Goal: Check status: Check status

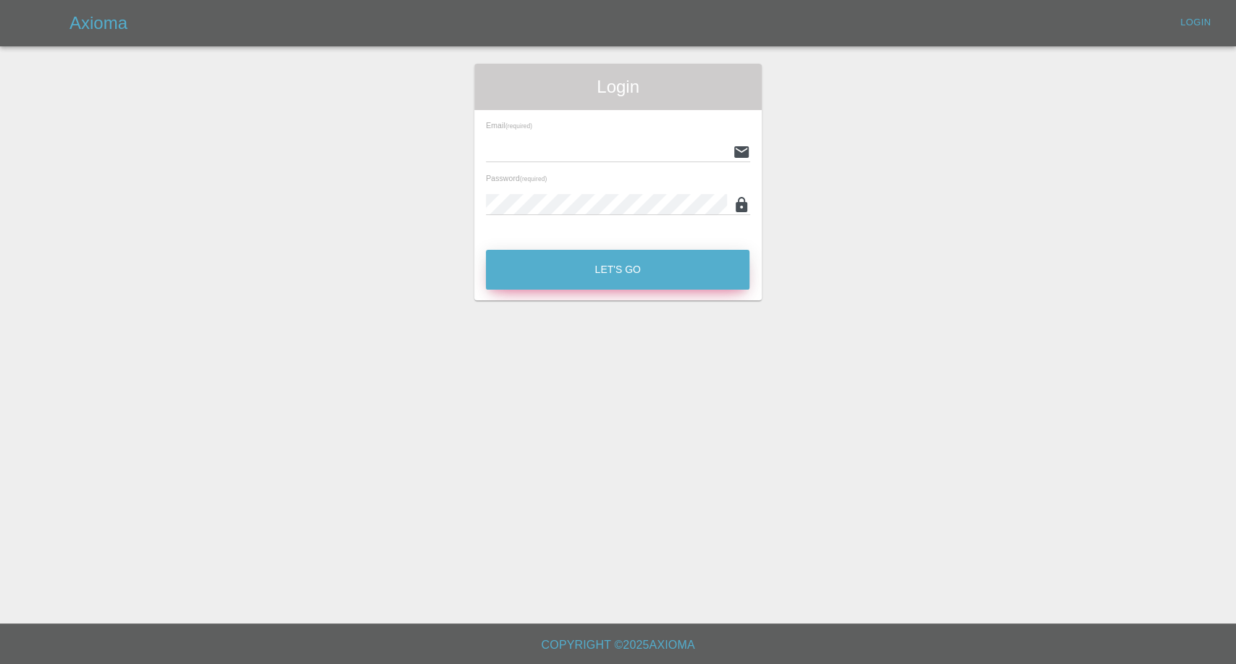
type input "[EMAIL_ADDRESS][DOMAIN_NAME]"
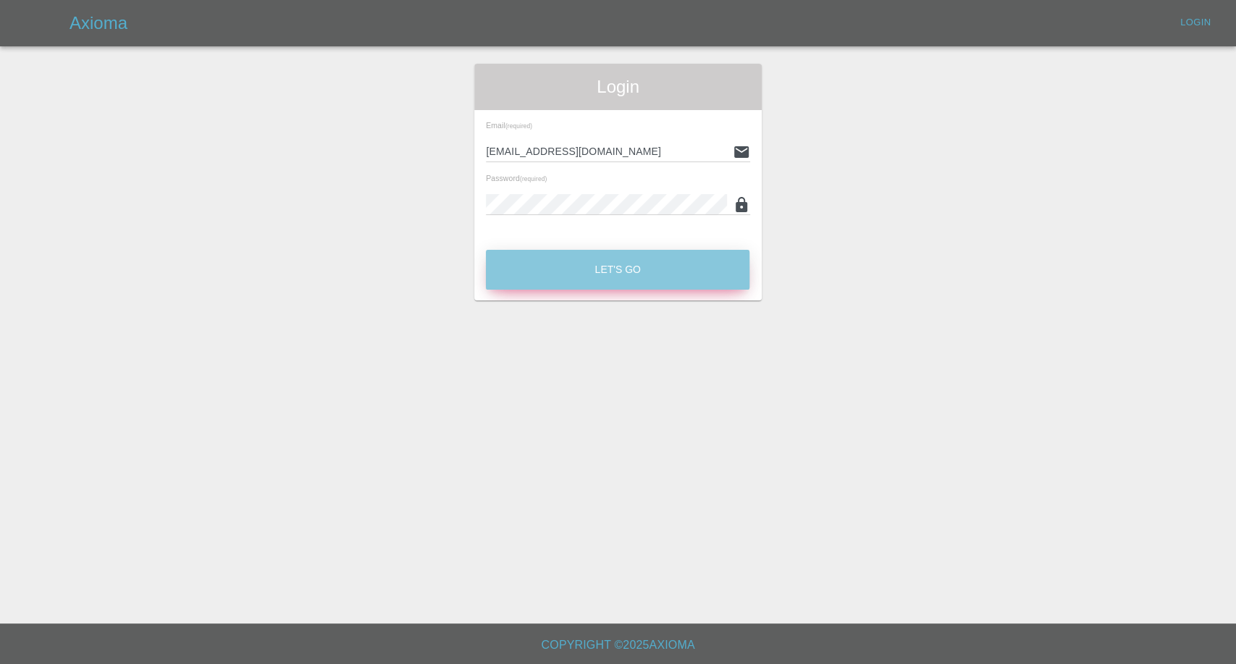
click at [624, 273] on button "Let's Go" at bounding box center [618, 270] width 264 height 40
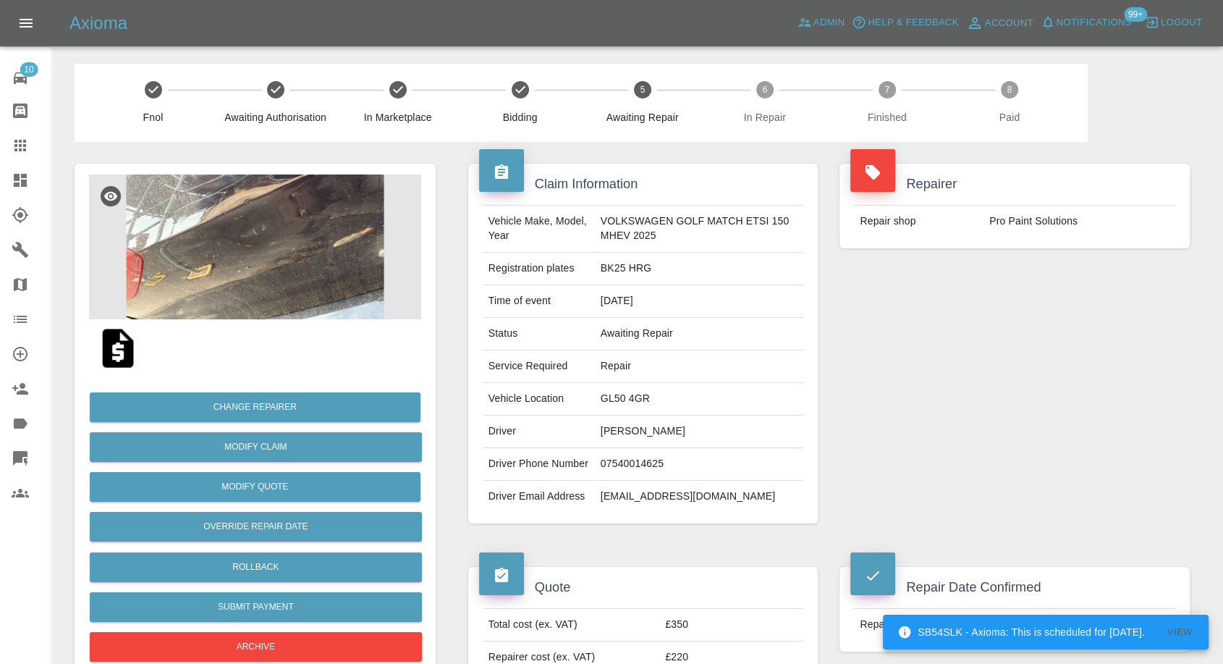
click at [12, 142] on icon at bounding box center [20, 145] width 17 height 17
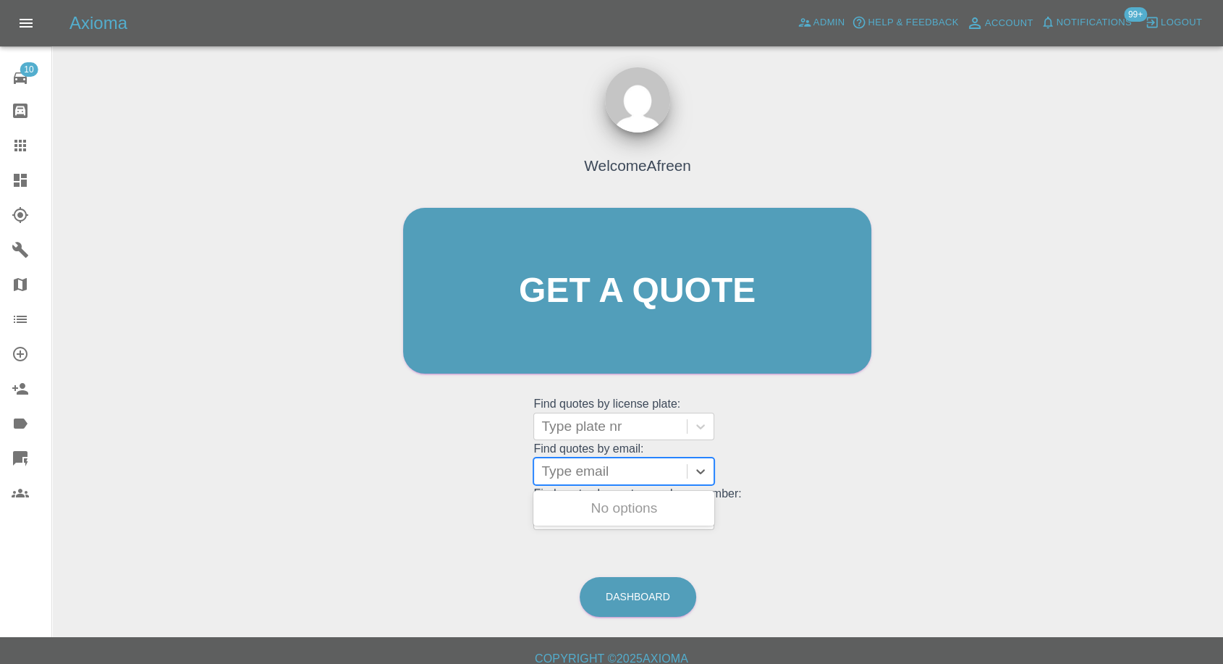
click at [622, 472] on div at bounding box center [611, 471] width 138 height 20
paste input ""[PERSON_NAME][DOMAIN_NAME][EMAIL_ADDRESS][DOMAIN_NAME]" <undefined>"
drag, startPoint x: 594, startPoint y: 471, endPoint x: 1032, endPoint y: 524, distance: 441.3
click at [1014, 517] on div "Welcome Afreen Get a quote Get a quote Find quotes by license plate: Type plate…" at bounding box center [638, 360] width 1148 height 520
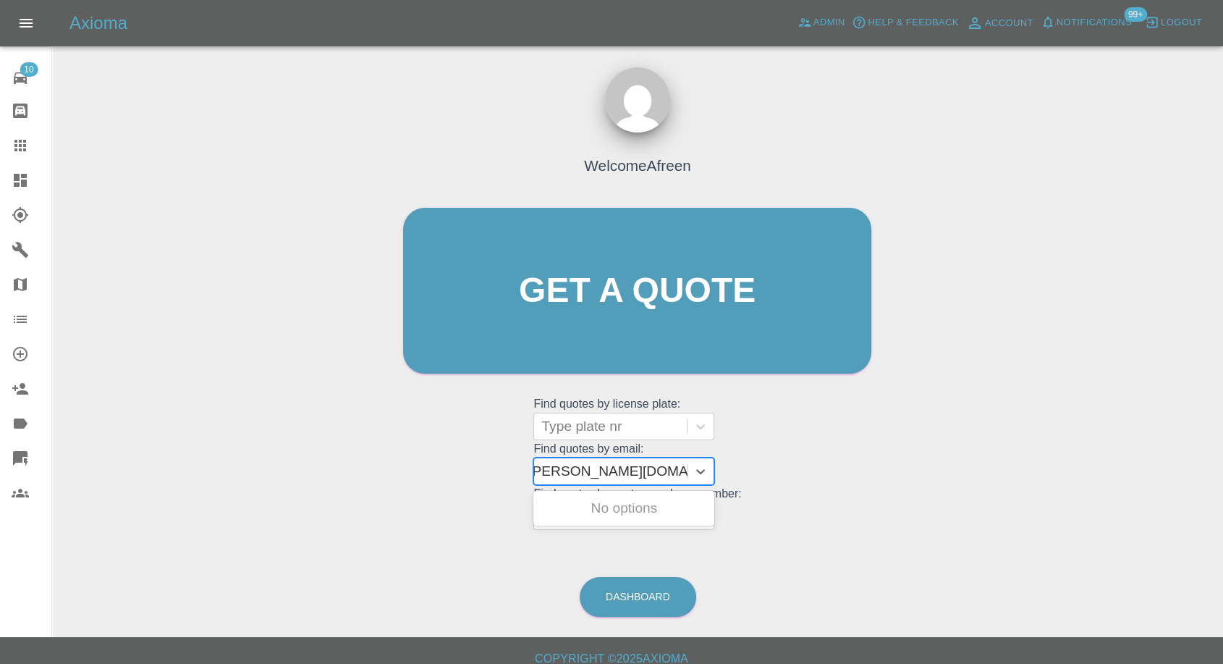
scroll to position [0, 7]
type input "[PERSON_NAME][DOMAIN_NAME][EMAIL_ADDRESS][DOMAIN_NAME]"
click at [654, 506] on div "OV23HKH, Awaiting Repair" at bounding box center [624, 517] width 181 height 46
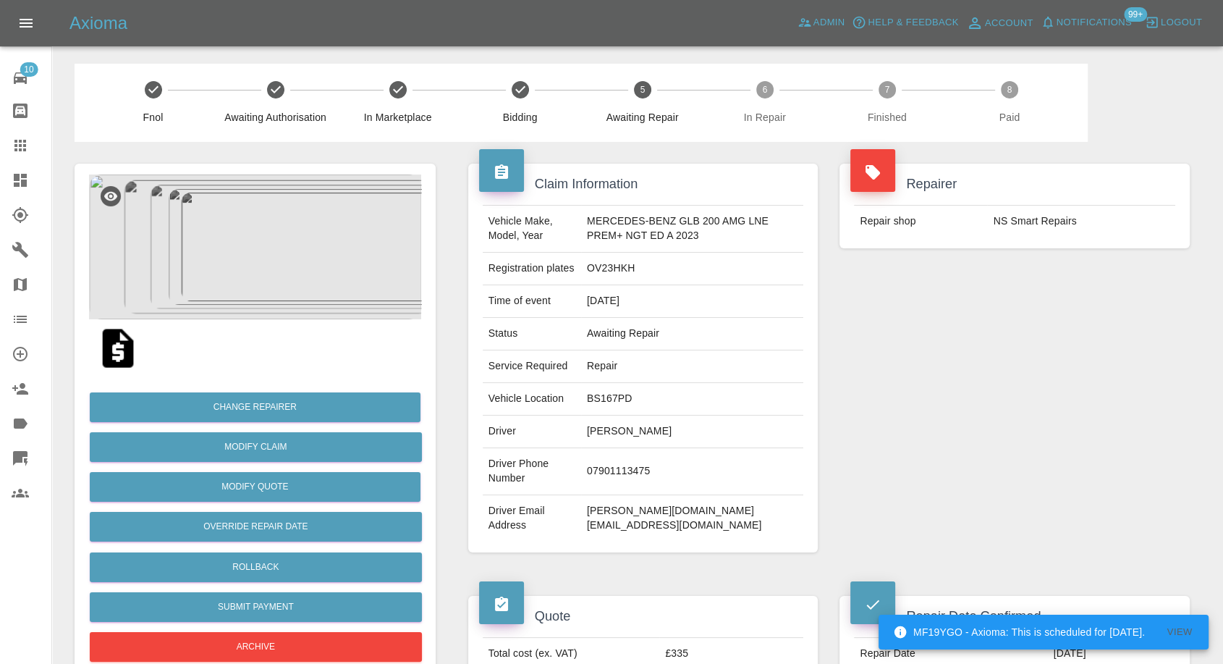
click at [20, 152] on icon at bounding box center [20, 145] width 17 height 17
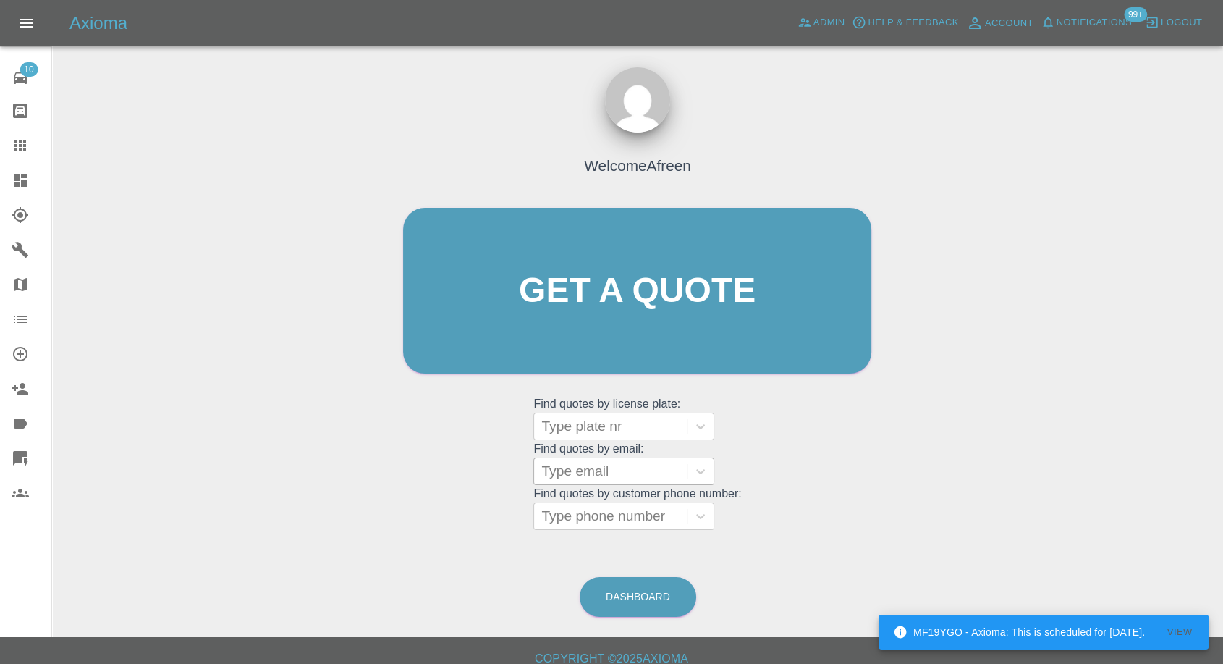
click at [594, 482] on div "Type email" at bounding box center [610, 471] width 153 height 26
paste input ""[EMAIL_ADDRESS][DOMAIN_NAME]" <undefined>"
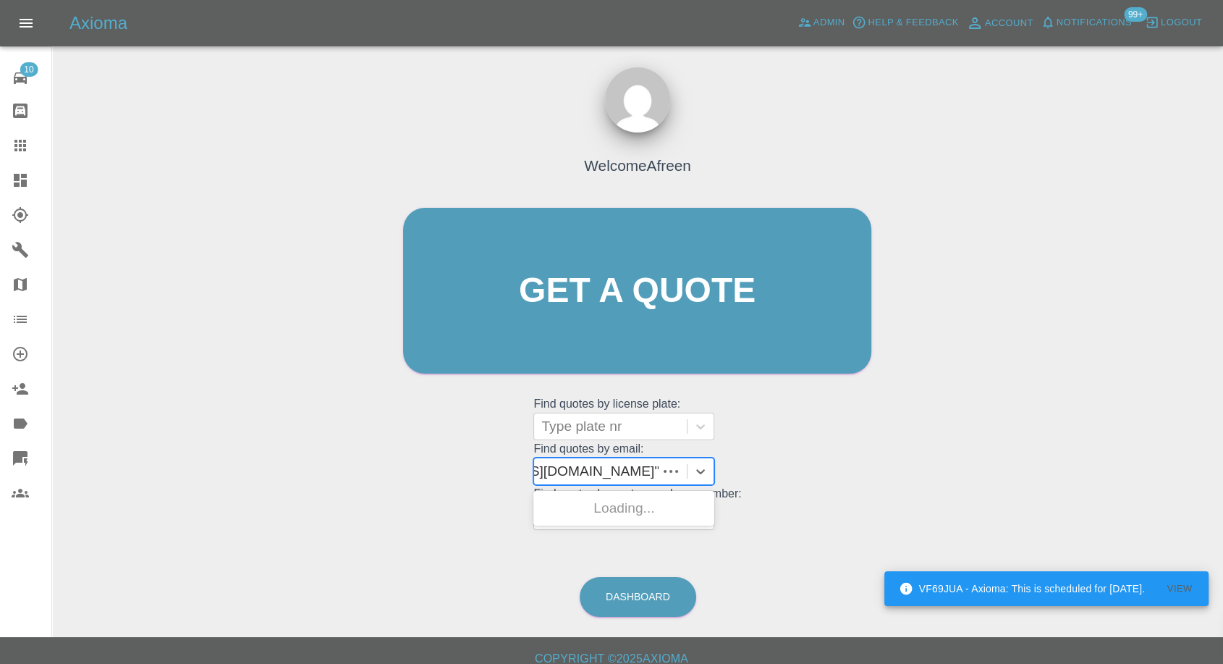
scroll to position [0, 109]
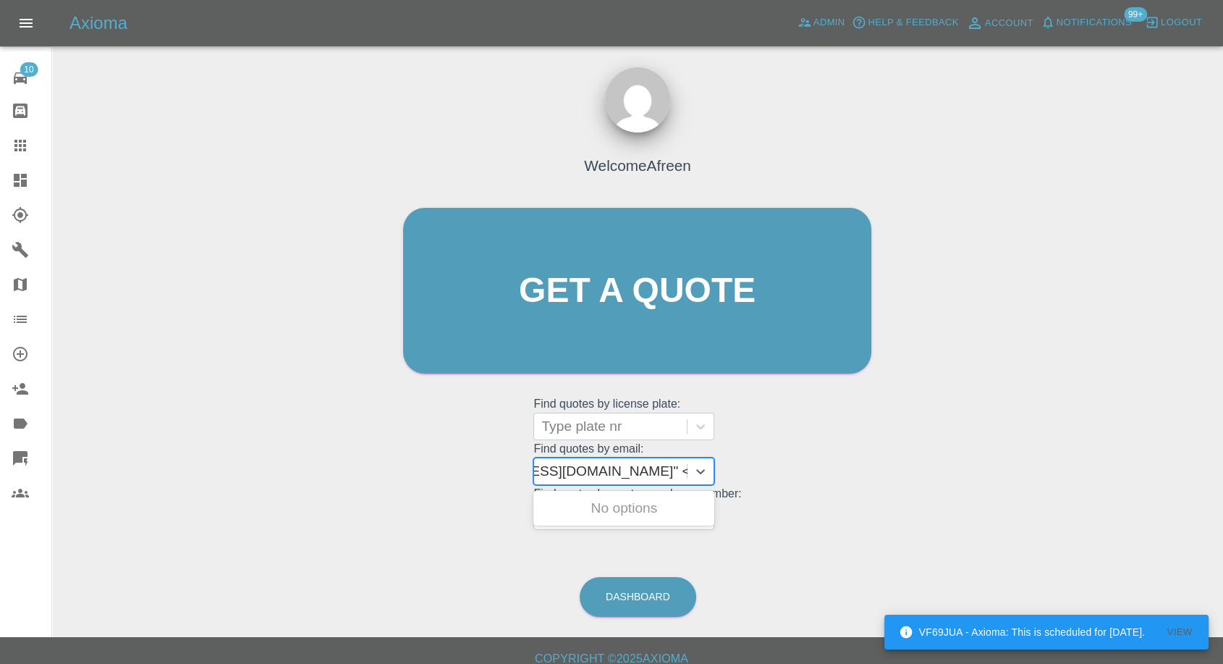
drag, startPoint x: 593, startPoint y: 465, endPoint x: 1031, endPoint y: 534, distance: 443.4
click at [1031, 534] on div "Welcome Afreen Get a quote Get a quote Find quotes by license plate: Type plate…" at bounding box center [638, 360] width 1148 height 520
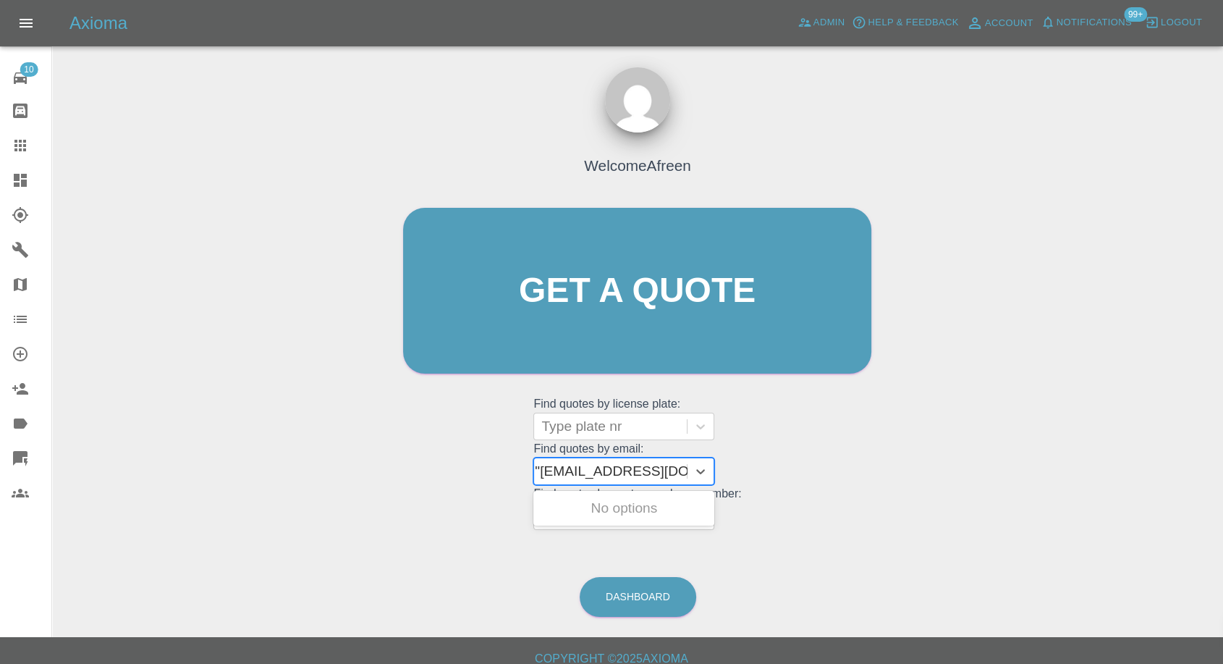
type input "[EMAIL_ADDRESS][DOMAIN_NAME]"
click at [685, 505] on div "EN17 LRE, Awaiting Repair" at bounding box center [624, 517] width 181 height 46
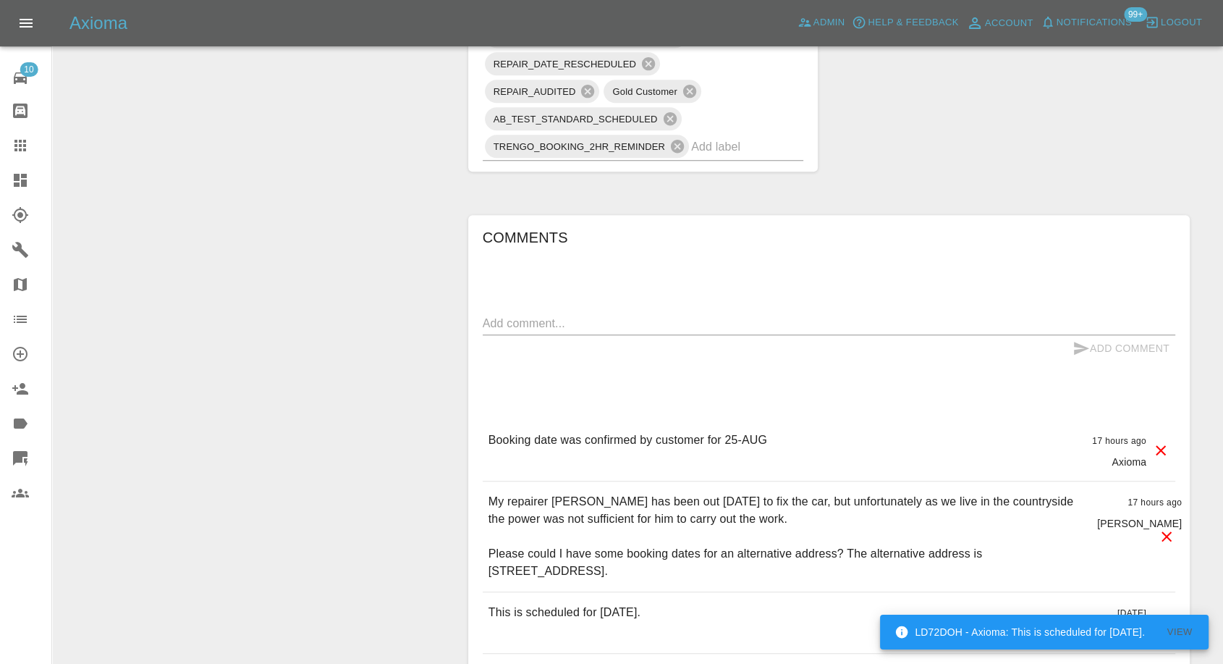
scroll to position [1045, 0]
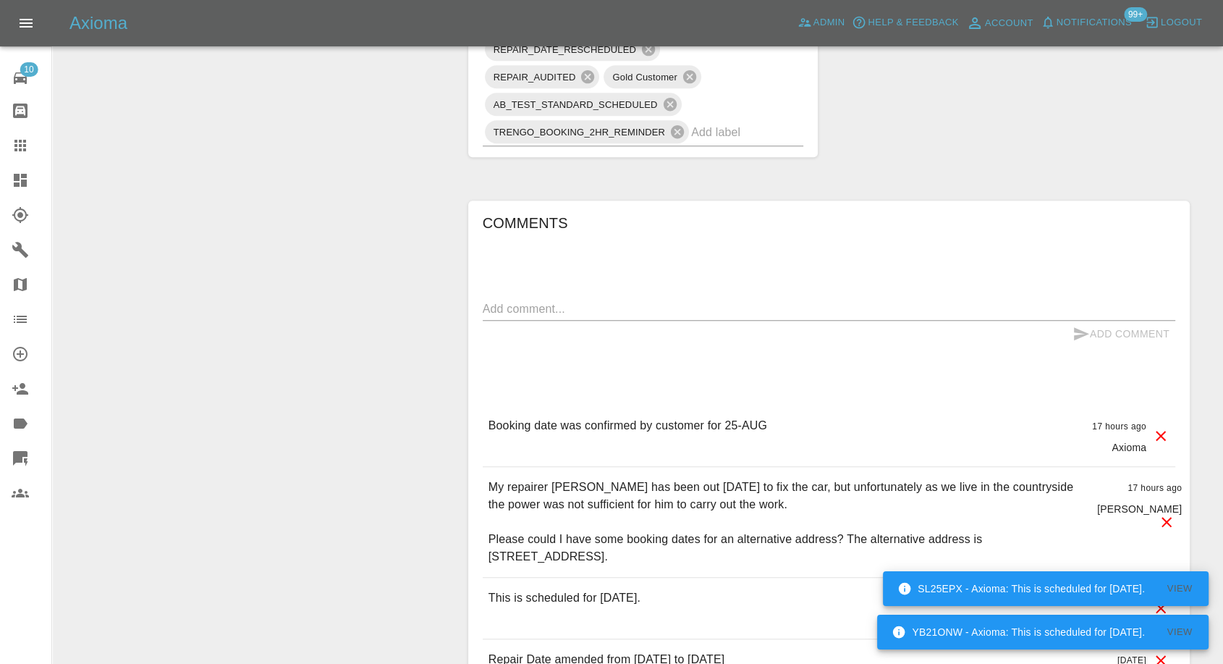
click at [33, 140] on div at bounding box center [32, 145] width 41 height 17
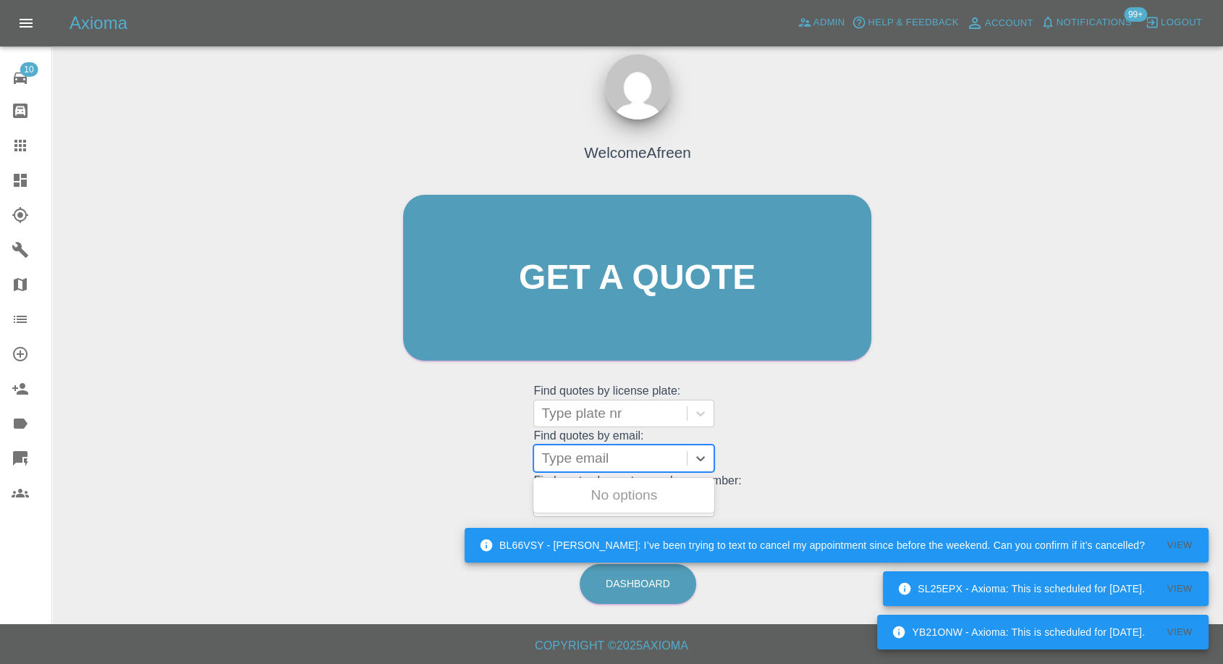
click at [578, 453] on div at bounding box center [611, 458] width 138 height 20
paste input ""[EMAIL_ADDRESS][DOMAIN_NAME]" <undefined>"
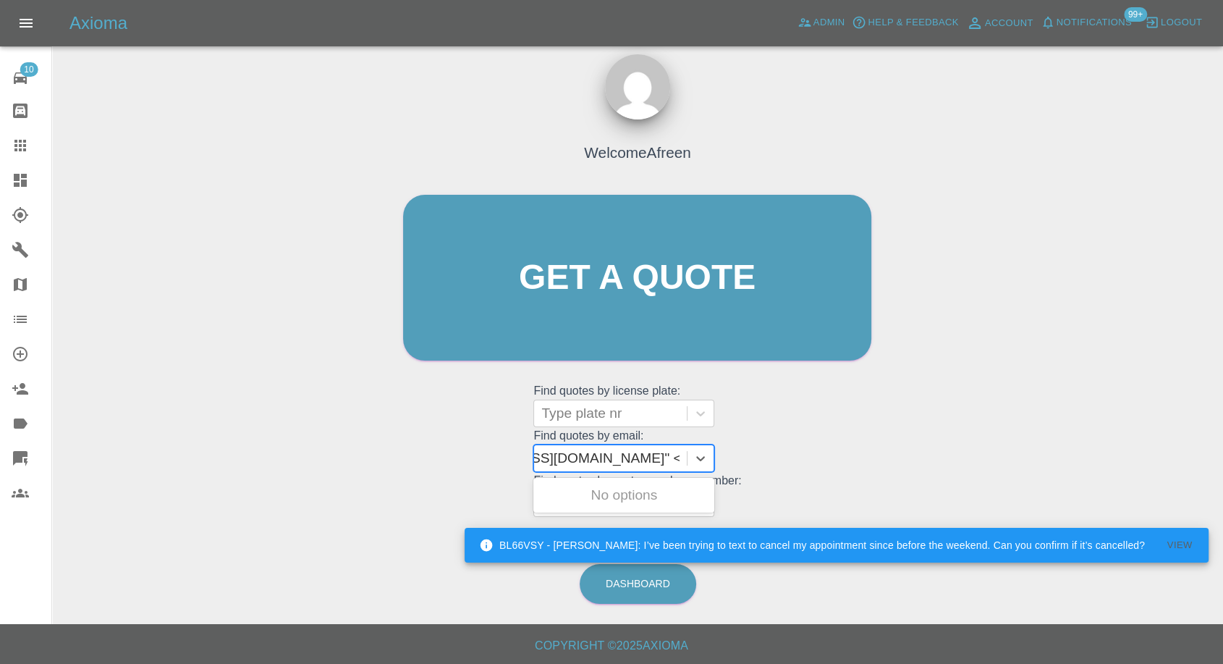
scroll to position [0, 105]
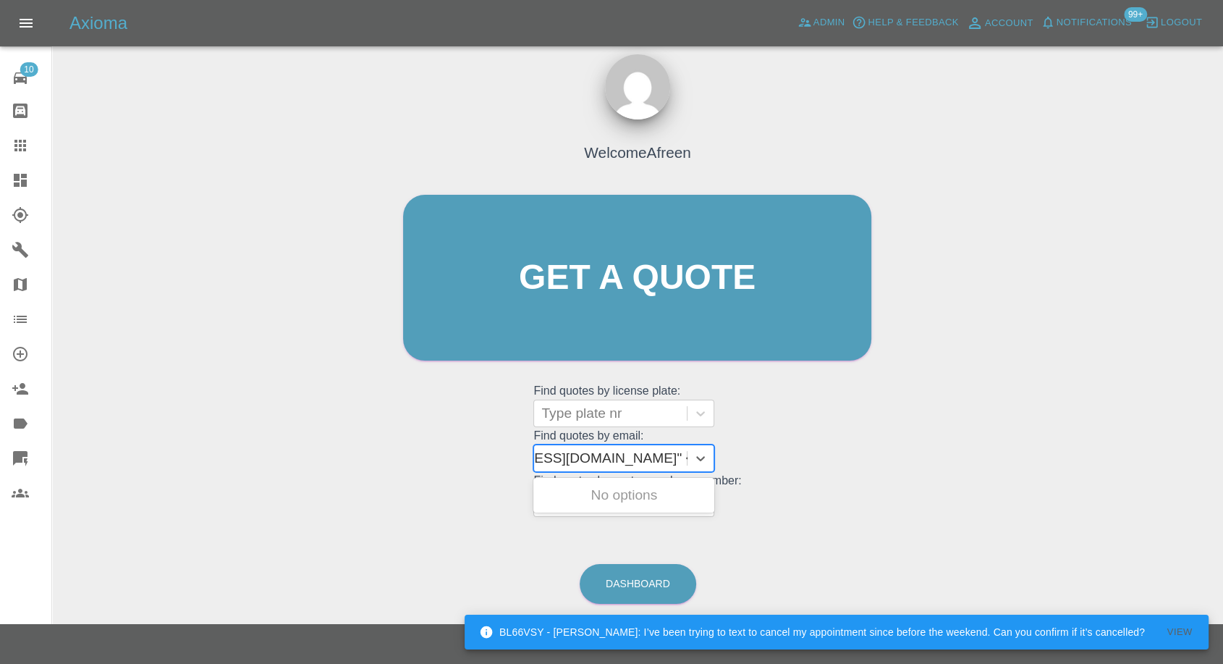
drag, startPoint x: 594, startPoint y: 455, endPoint x: 817, endPoint y: 455, distance: 222.3
click at [817, 455] on div "Welcome Afreen Get a quote Get a quote Find quotes by license plate: Type plate…" at bounding box center [637, 305] width 499 height 437
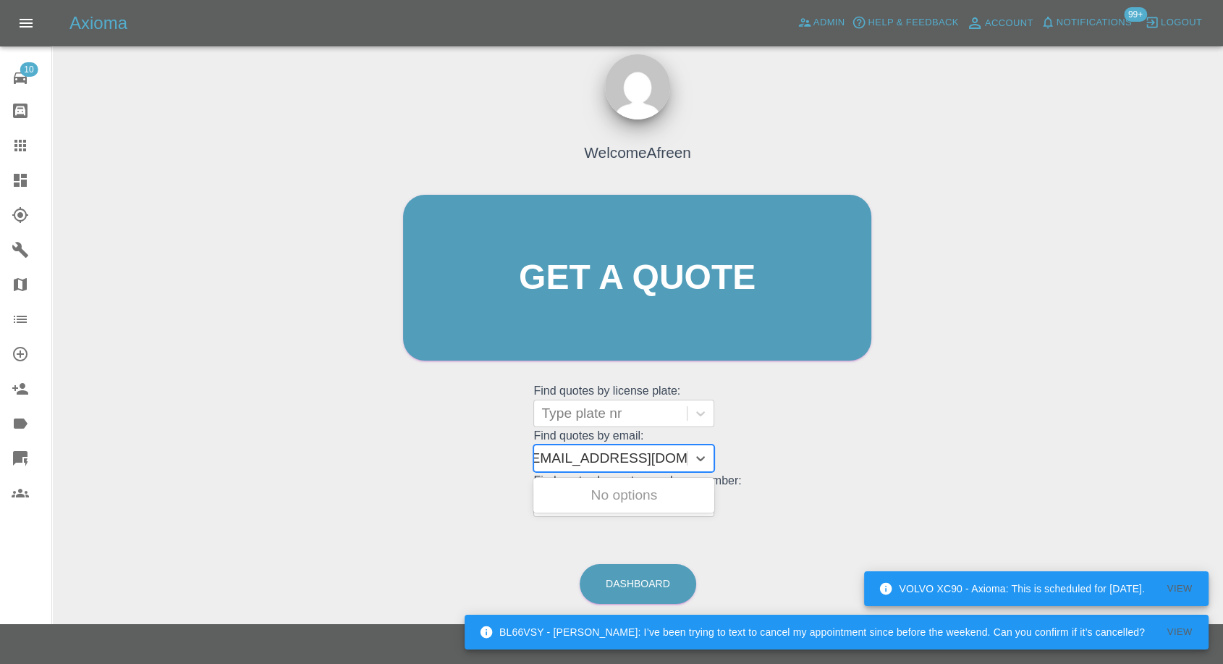
scroll to position [0, 7]
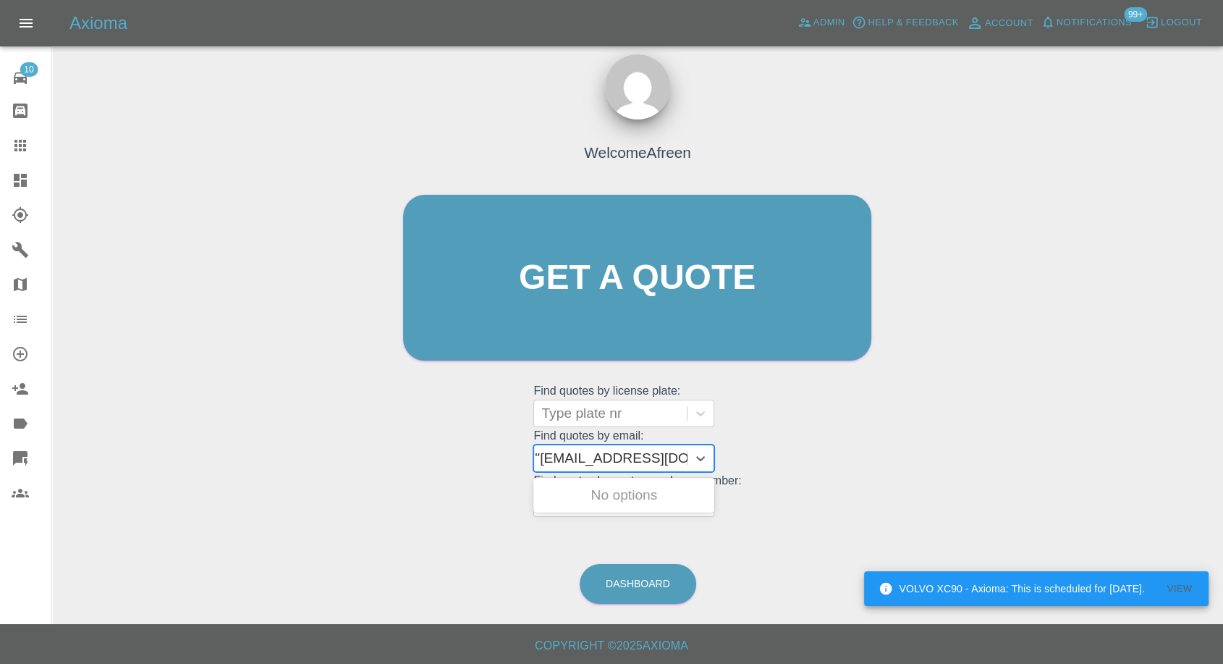
type input "[EMAIL_ADDRESS][DOMAIN_NAME]"
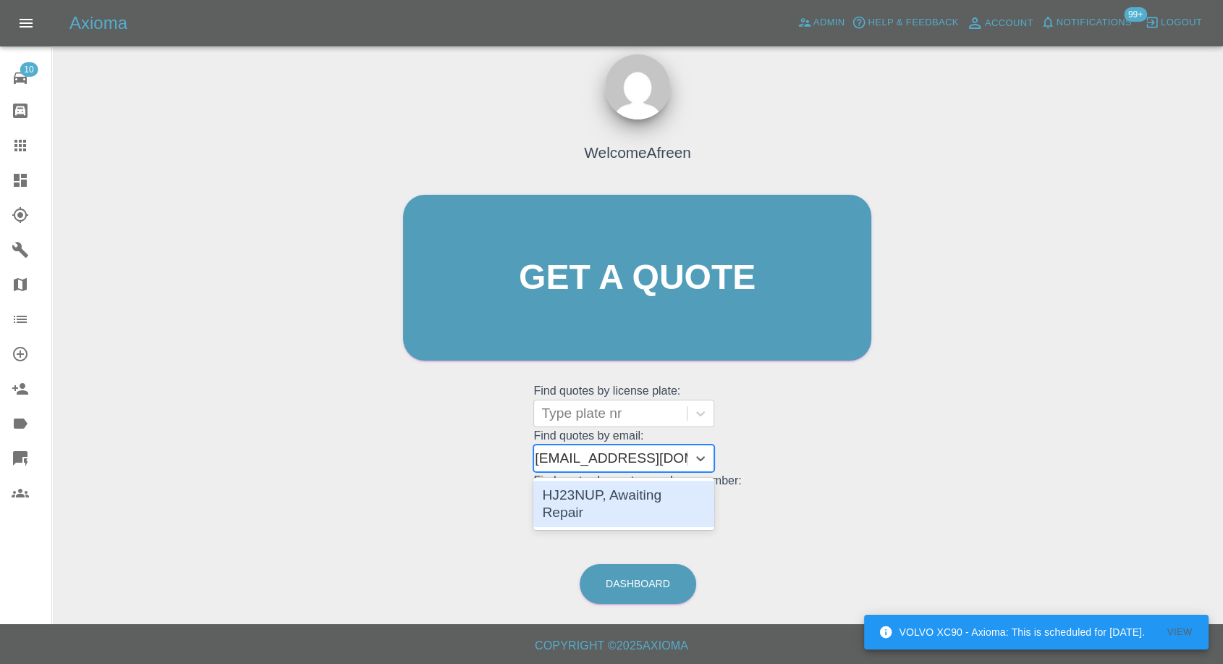
click at [646, 497] on div "HJ23NUP, Awaiting Repair" at bounding box center [624, 504] width 181 height 46
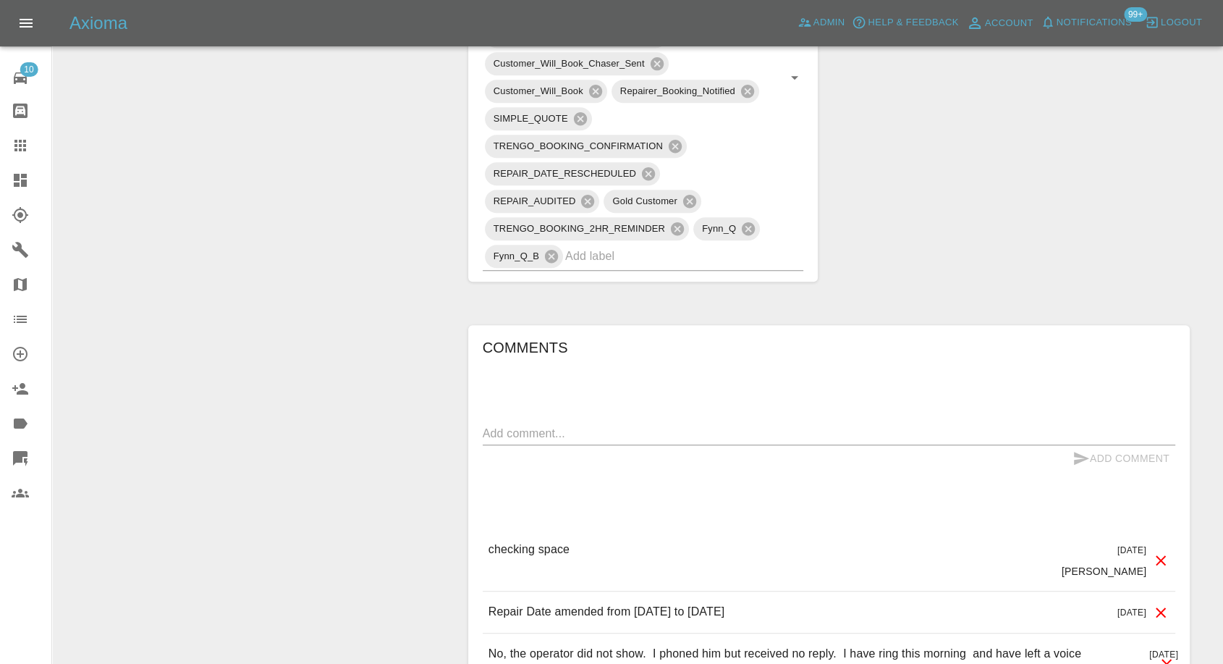
scroll to position [1367, 0]
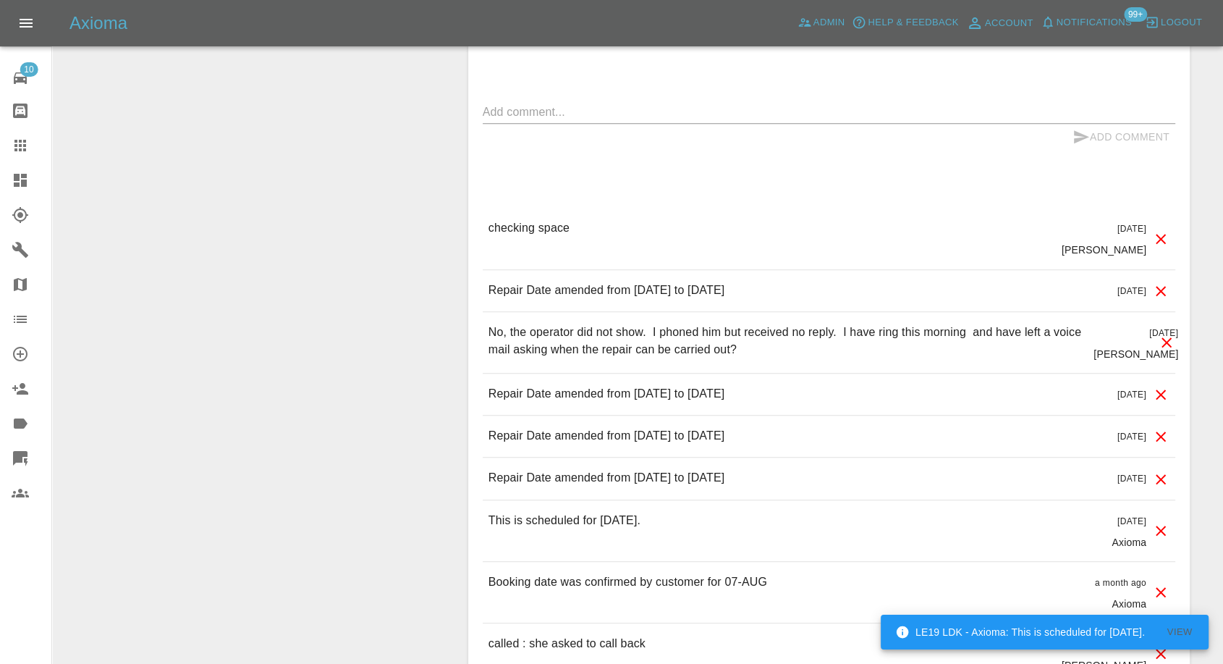
click at [22, 152] on icon at bounding box center [20, 145] width 17 height 17
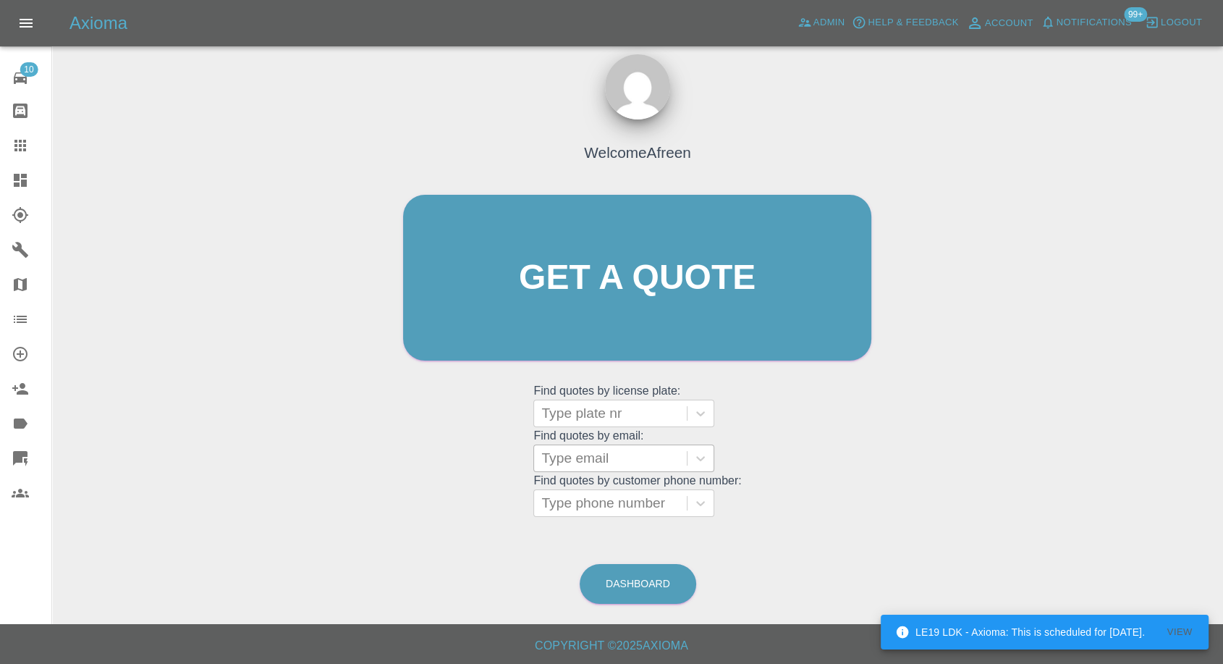
click at [602, 460] on div at bounding box center [611, 458] width 138 height 20
paste input ""[PERSON_NAME][EMAIL_ADDRESS][PERSON_NAME][DOMAIN_NAME]" <undefined>"
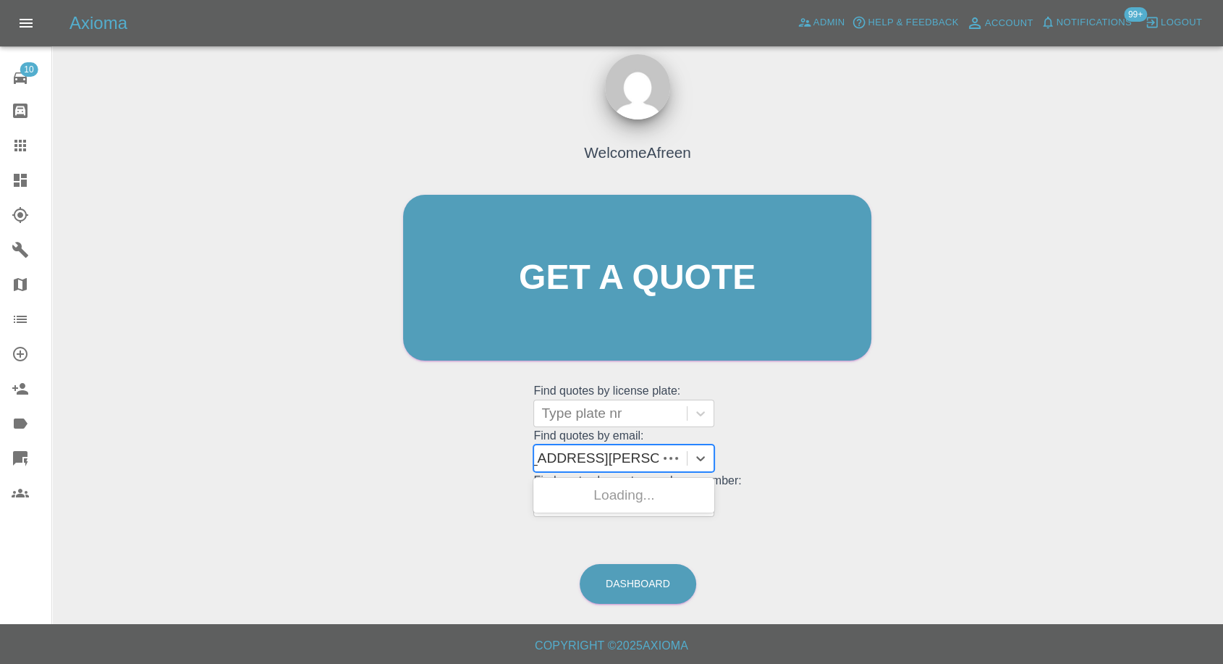
scroll to position [0, 157]
drag, startPoint x: 597, startPoint y: 453, endPoint x: 694, endPoint y: 457, distance: 97.1
click at [694, 457] on div ""[PERSON_NAME][EMAIL_ADDRESS][PERSON_NAME][DOMAIN_NAME]" <undefined>" at bounding box center [624, 459] width 181 height 28
type input "[PERSON_NAME][EMAIL_ADDRESS][PERSON_NAME][DOMAIN_NAME]"
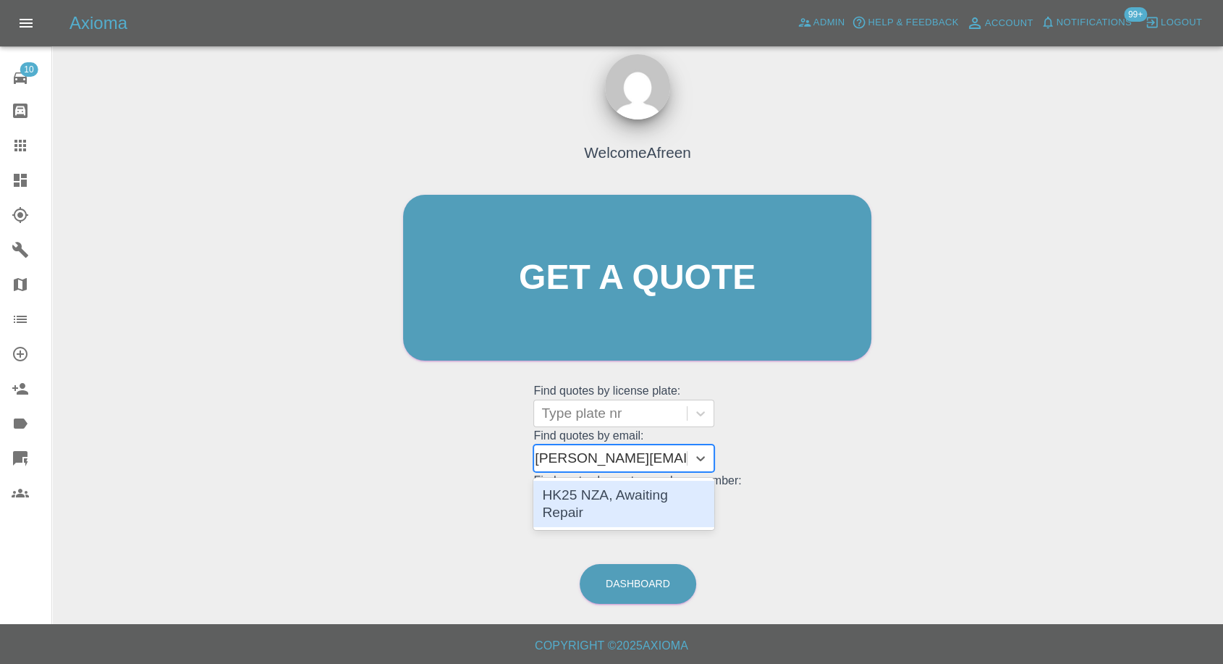
click at [610, 500] on div "HK25 NZA, Awaiting Repair" at bounding box center [624, 504] width 181 height 46
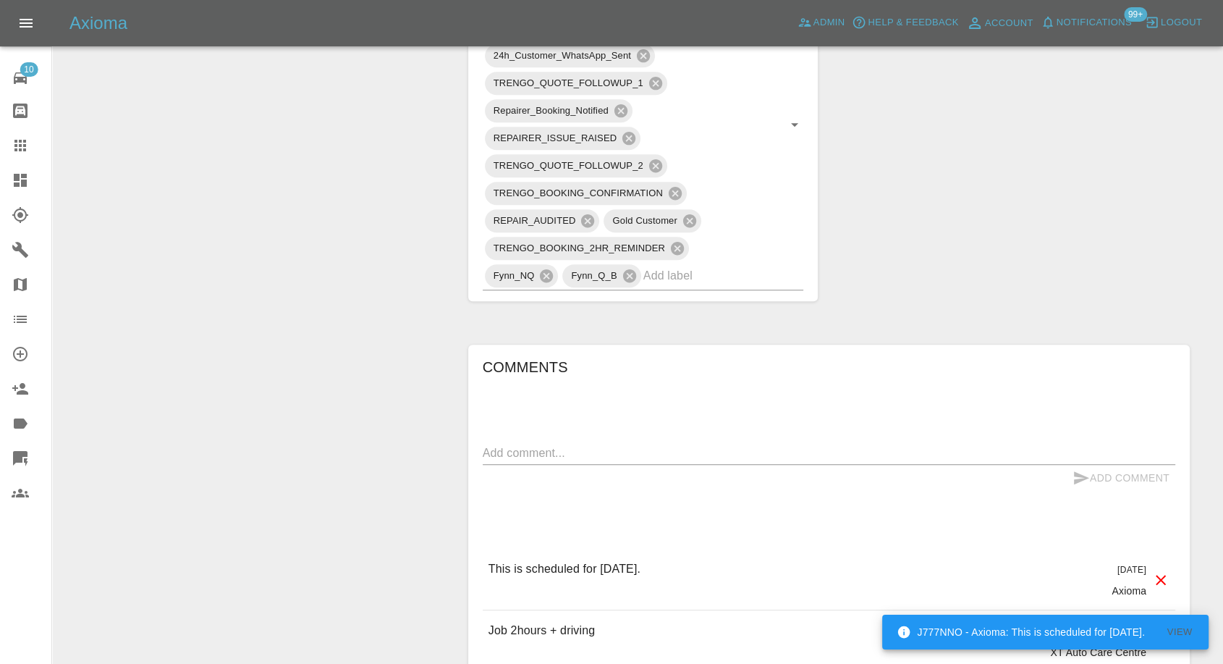
scroll to position [1126, 0]
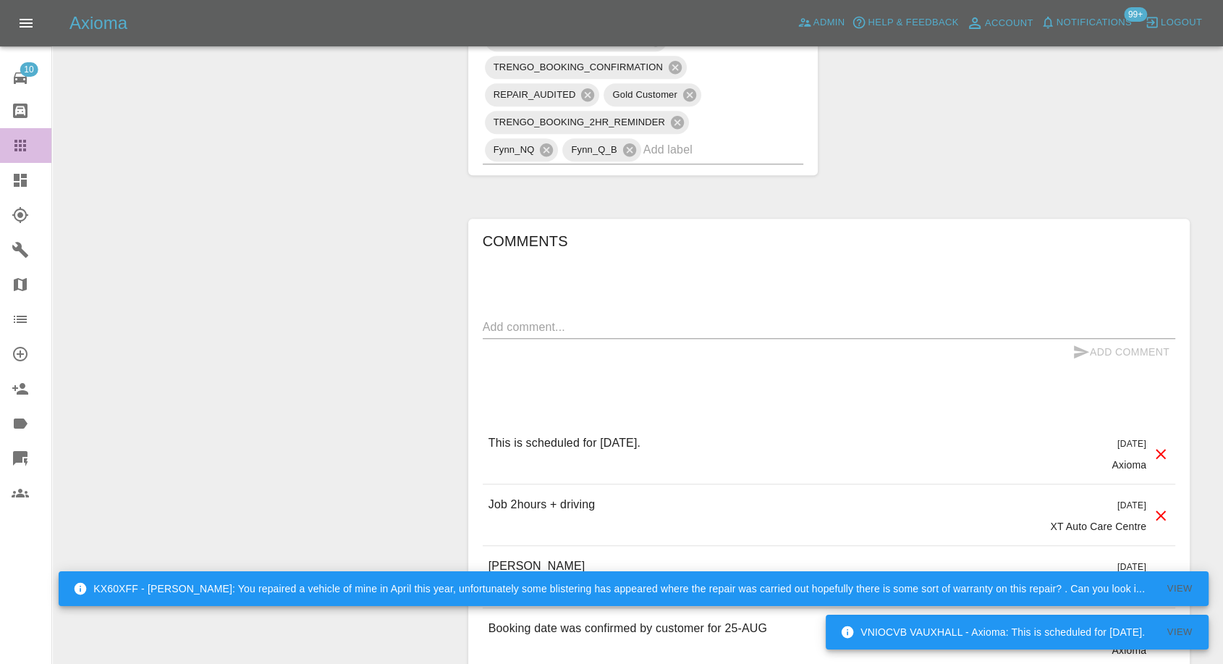
click at [22, 139] on icon at bounding box center [20, 145] width 17 height 17
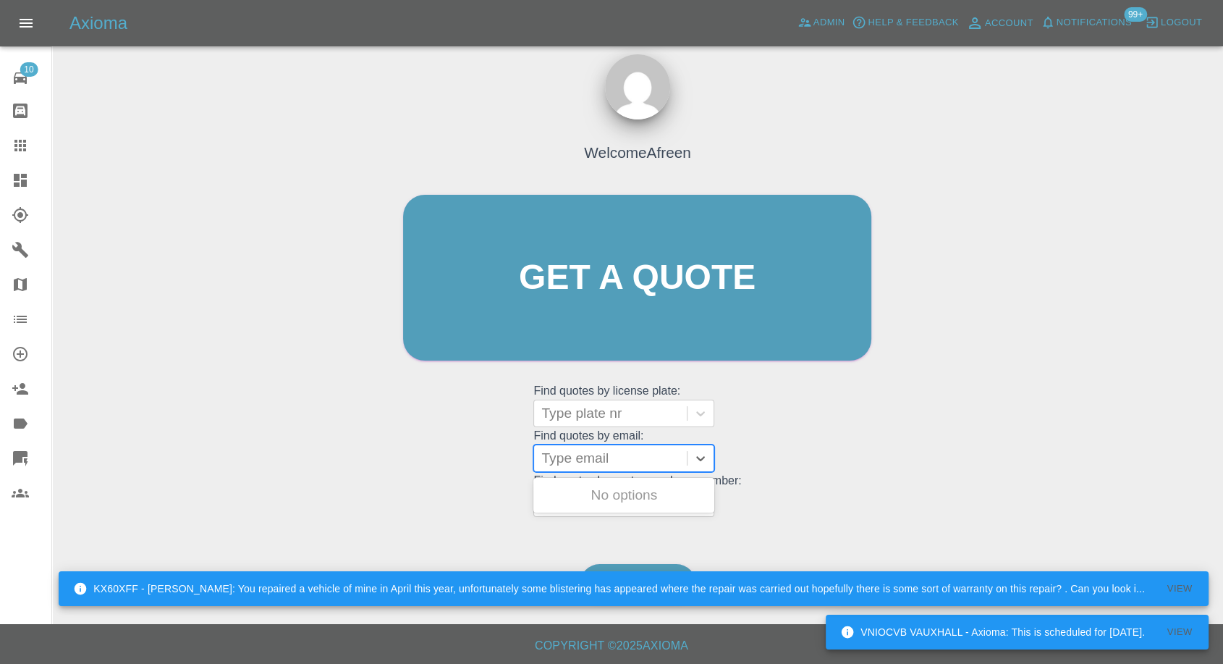
click at [581, 453] on div at bounding box center [611, 458] width 138 height 20
paste input ""[EMAIL_ADDRESS][DOMAIN_NAME]" <undefined>"
drag, startPoint x: 595, startPoint y: 455, endPoint x: 1078, endPoint y: 575, distance: 497.6
click at [1078, 575] on div "VNIOCVB VAUXHALL - Axioma: This is scheduled for [DATE]. View KX60XFF - [PERSON…" at bounding box center [611, 326] width 1223 height 678
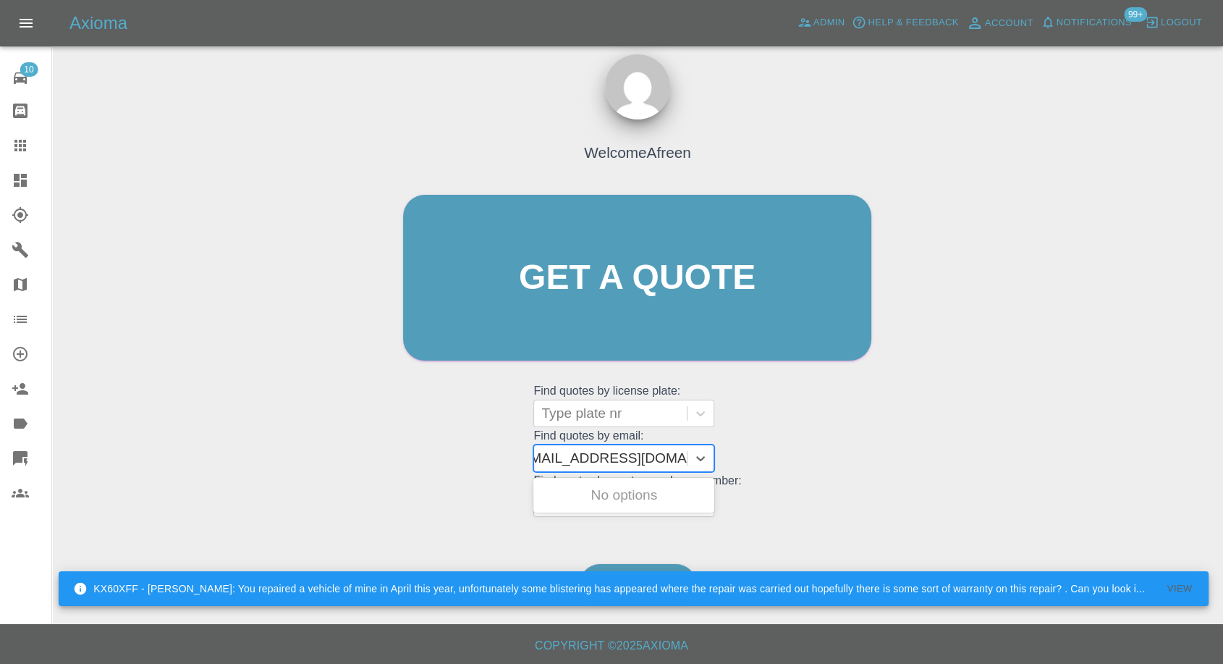
scroll to position [0, 7]
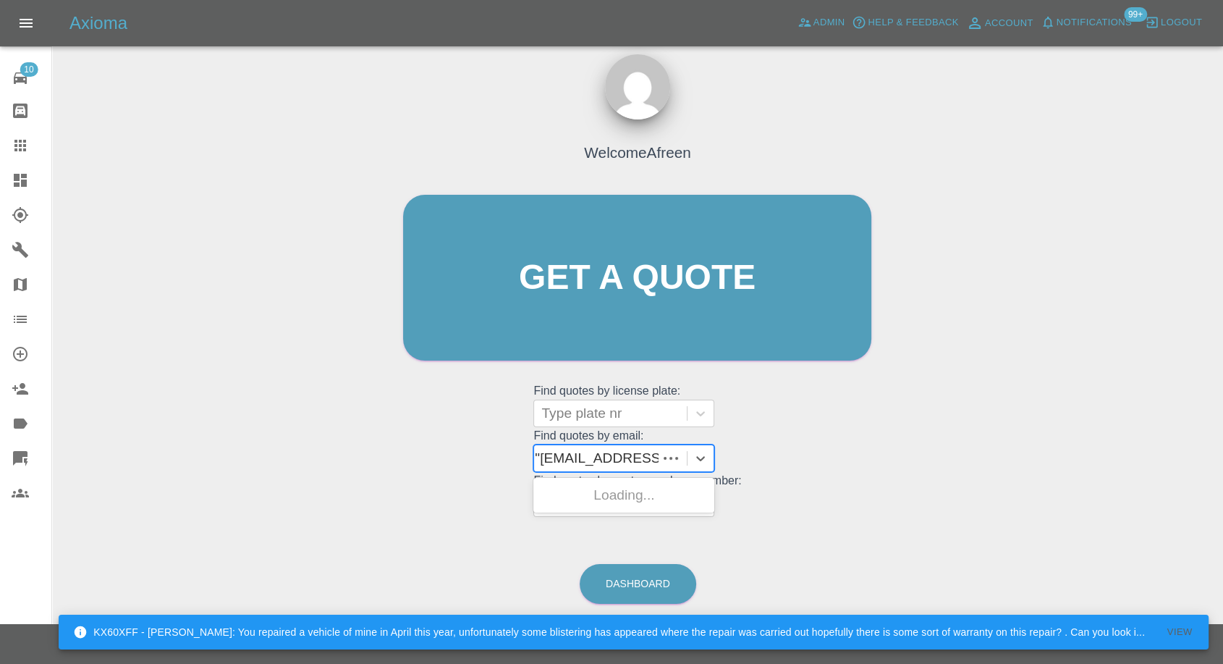
type input "[EMAIL_ADDRESS][DOMAIN_NAME]"
click at [657, 494] on div "DP21 HHC, Awaiting Repair" at bounding box center [624, 504] width 181 height 46
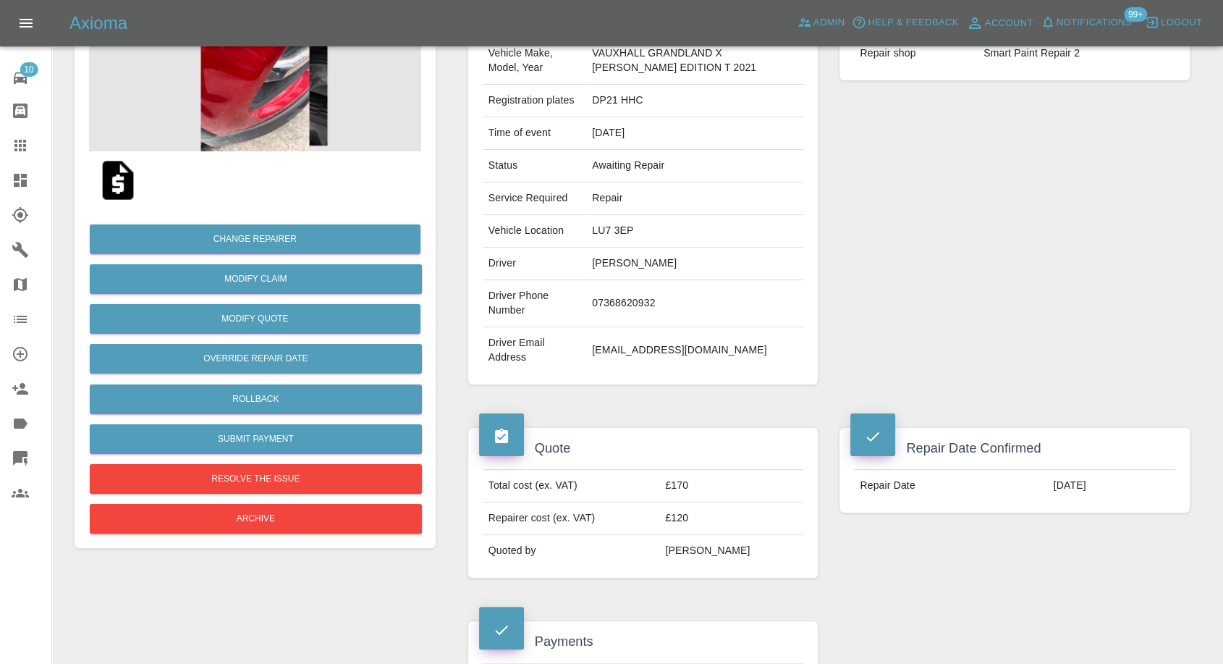
scroll to position [161, 0]
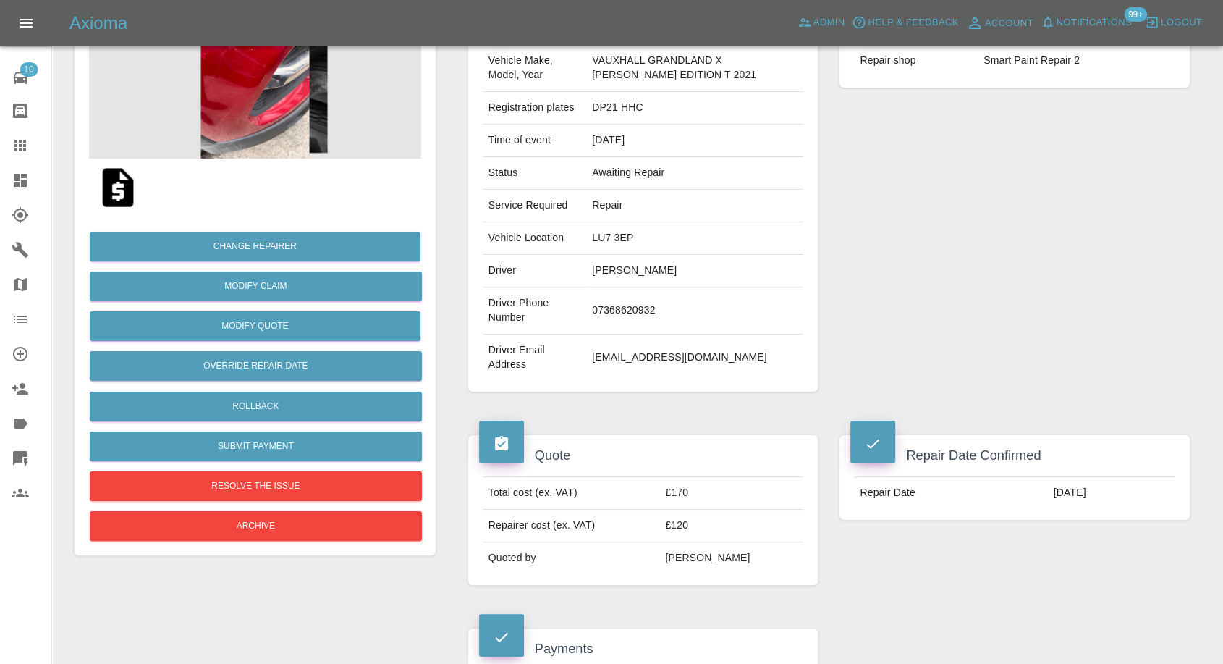
click at [17, 146] on icon at bounding box center [20, 146] width 12 height 12
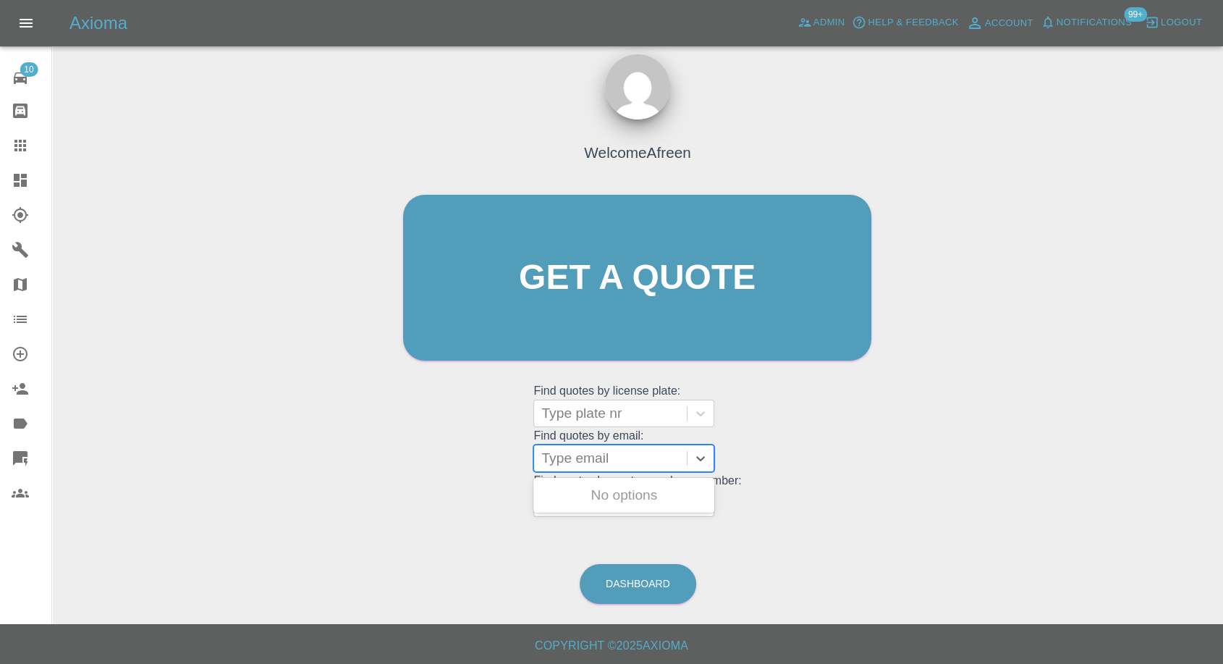
click at [588, 458] on div at bounding box center [611, 458] width 138 height 20
paste input ""[EMAIL_ADDRESS][DOMAIN_NAME]" <undefined>"
drag, startPoint x: 595, startPoint y: 458, endPoint x: 761, endPoint y: 459, distance: 165.8
click at [761, 459] on div "Welcome Afreen Get a quote Get a quote Find quotes by license plate: Type plate…" at bounding box center [637, 305] width 499 height 437
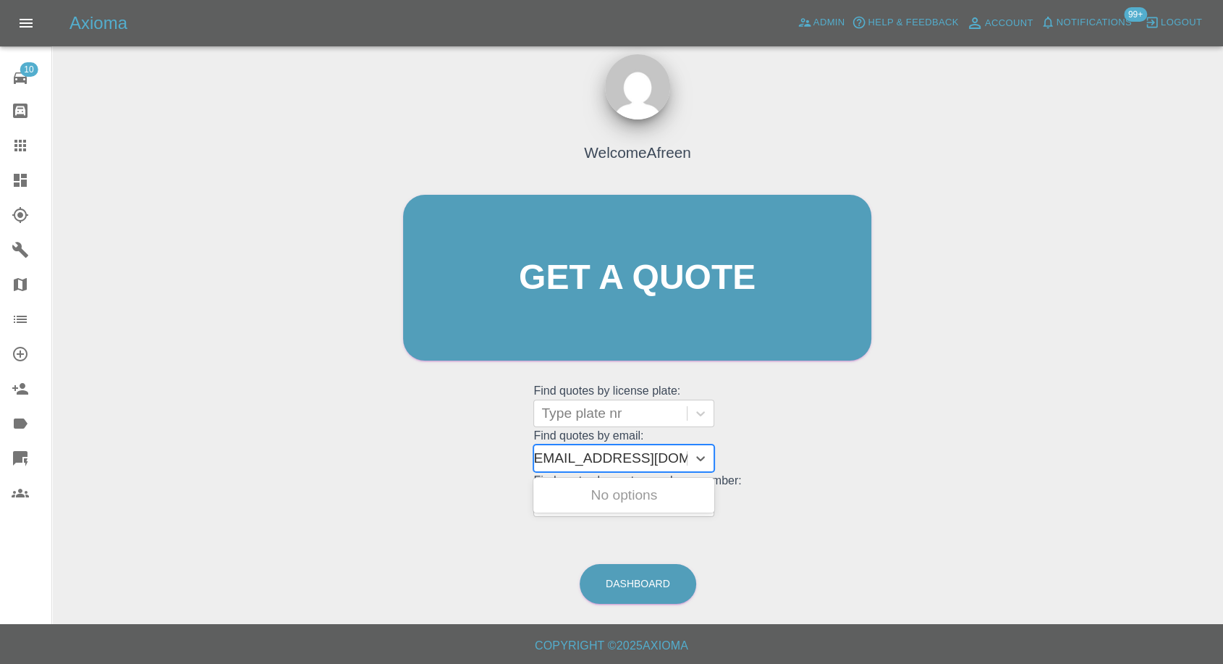
scroll to position [0, 7]
type input "[EMAIL_ADDRESS][DOMAIN_NAME]"
click at [602, 497] on div "DY16USD, Awaiting Repair" at bounding box center [624, 504] width 181 height 46
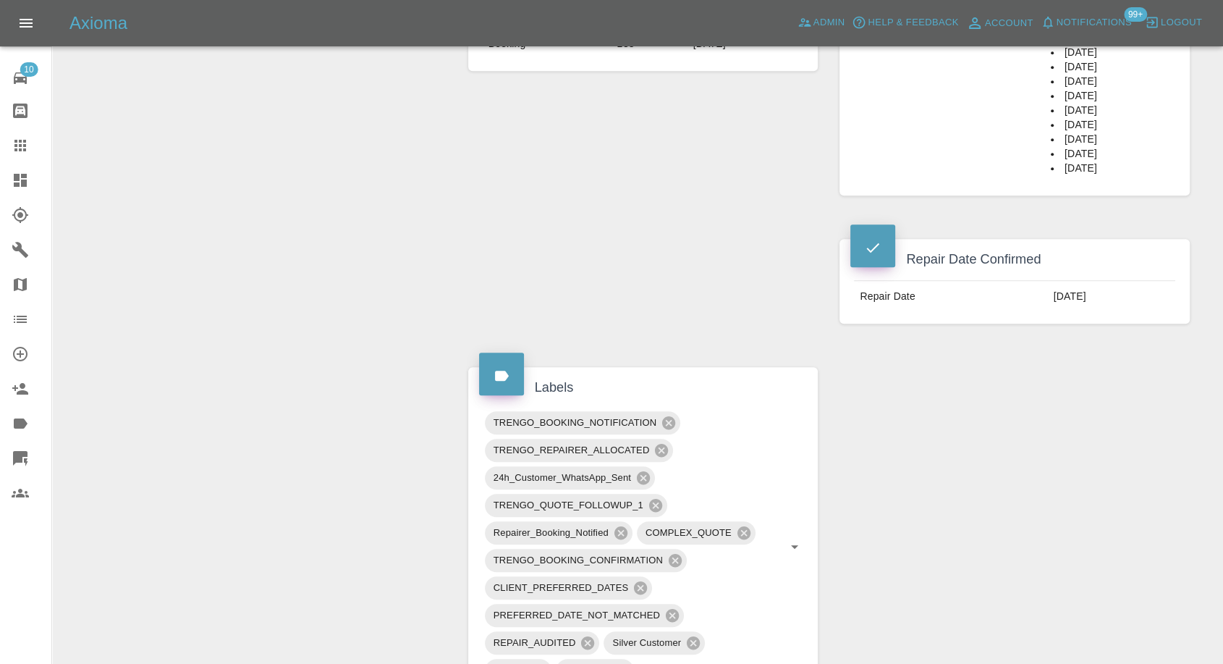
scroll to position [885, 0]
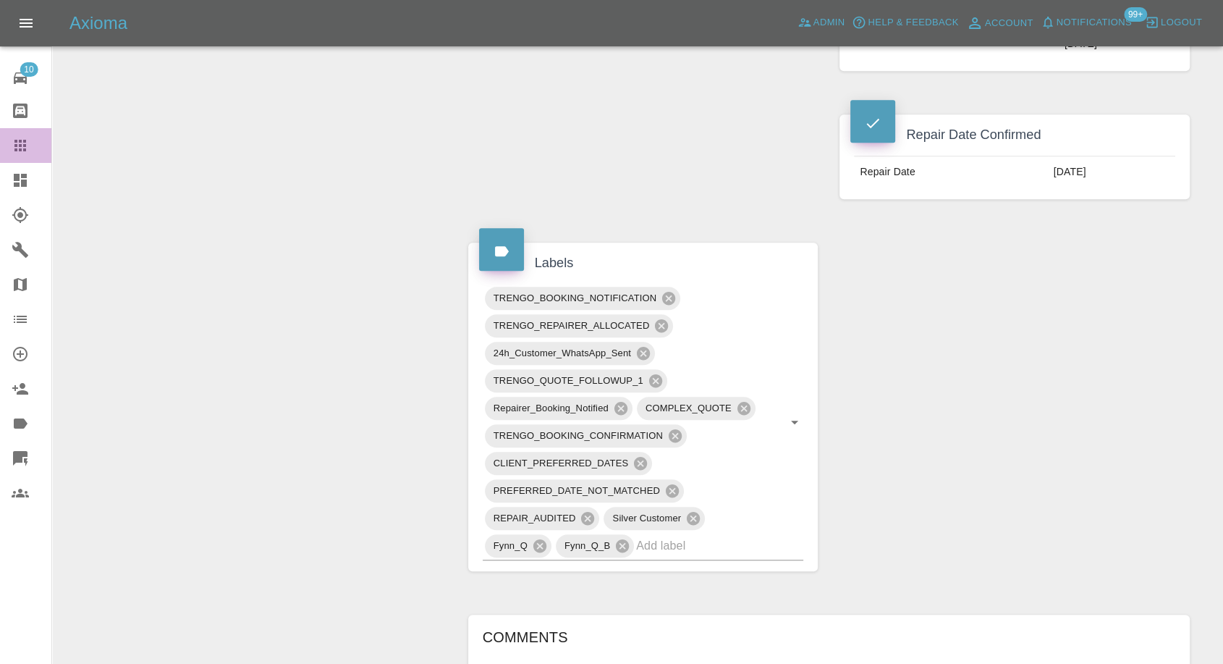
click at [27, 140] on icon at bounding box center [20, 145] width 17 height 17
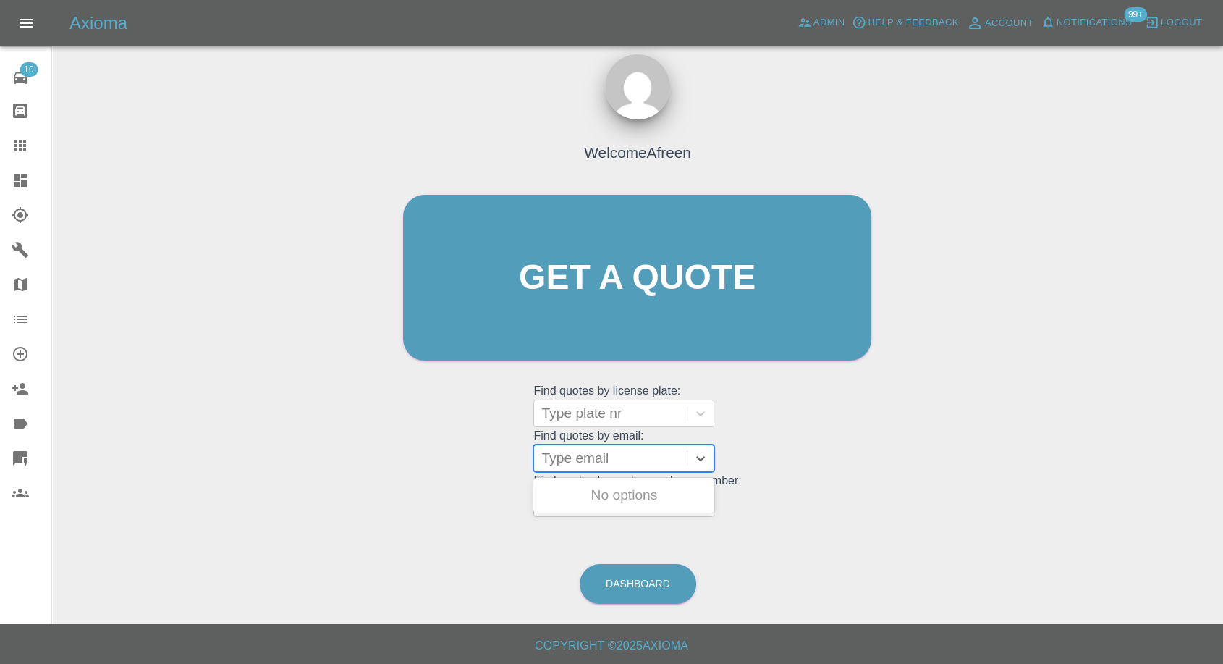
click at [622, 459] on div at bounding box center [611, 458] width 138 height 20
paste input ""[EMAIL_ADDRESS][DOMAIN_NAME]" <undefined>"
drag, startPoint x: 594, startPoint y: 454, endPoint x: 782, endPoint y: 473, distance: 188.5
click at [781, 473] on div "Welcome Afreen Get a quote Get a quote Find quotes by license plate: Type plate…" at bounding box center [637, 305] width 499 height 437
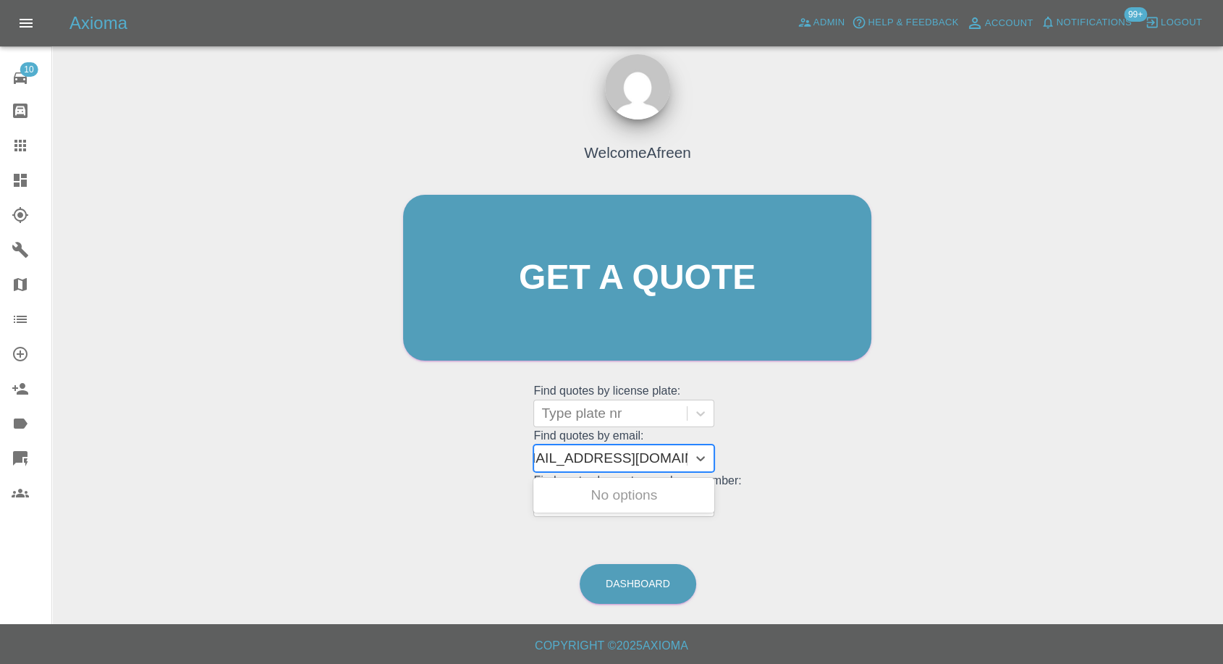
scroll to position [0, 7]
type input "[EMAIL_ADDRESS][DOMAIN_NAME]"
click at [663, 504] on div "SC65MON, Awaiting Repair" at bounding box center [624, 504] width 181 height 46
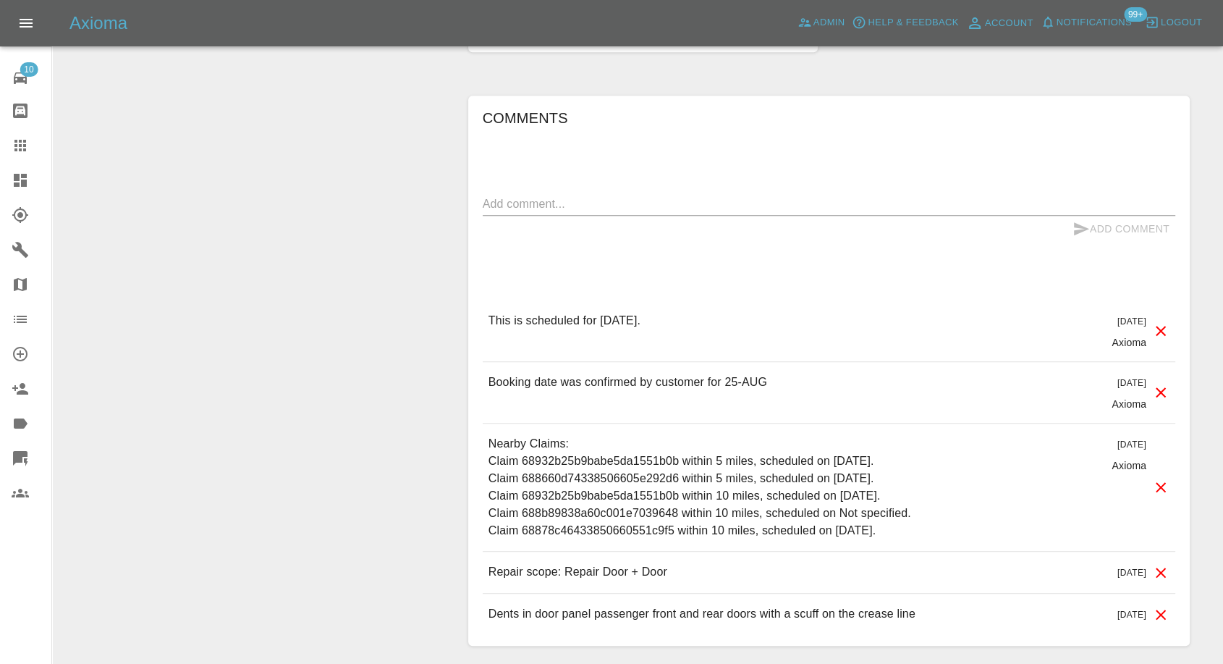
scroll to position [1126, 0]
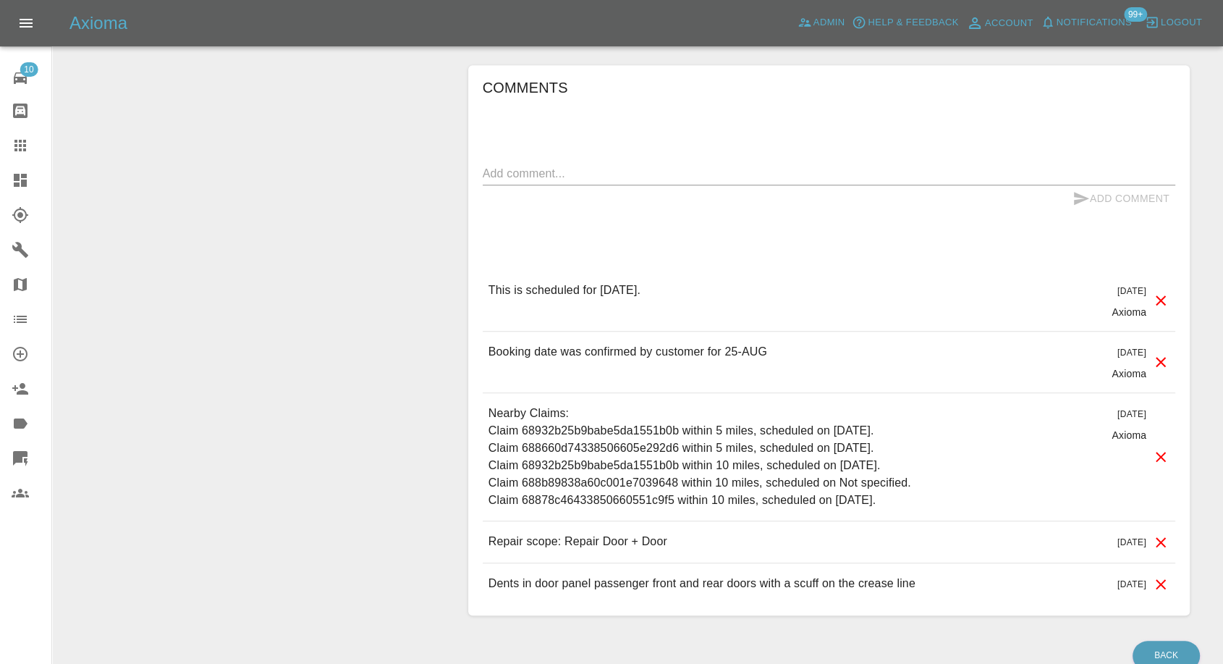
click at [23, 152] on icon at bounding box center [20, 145] width 17 height 17
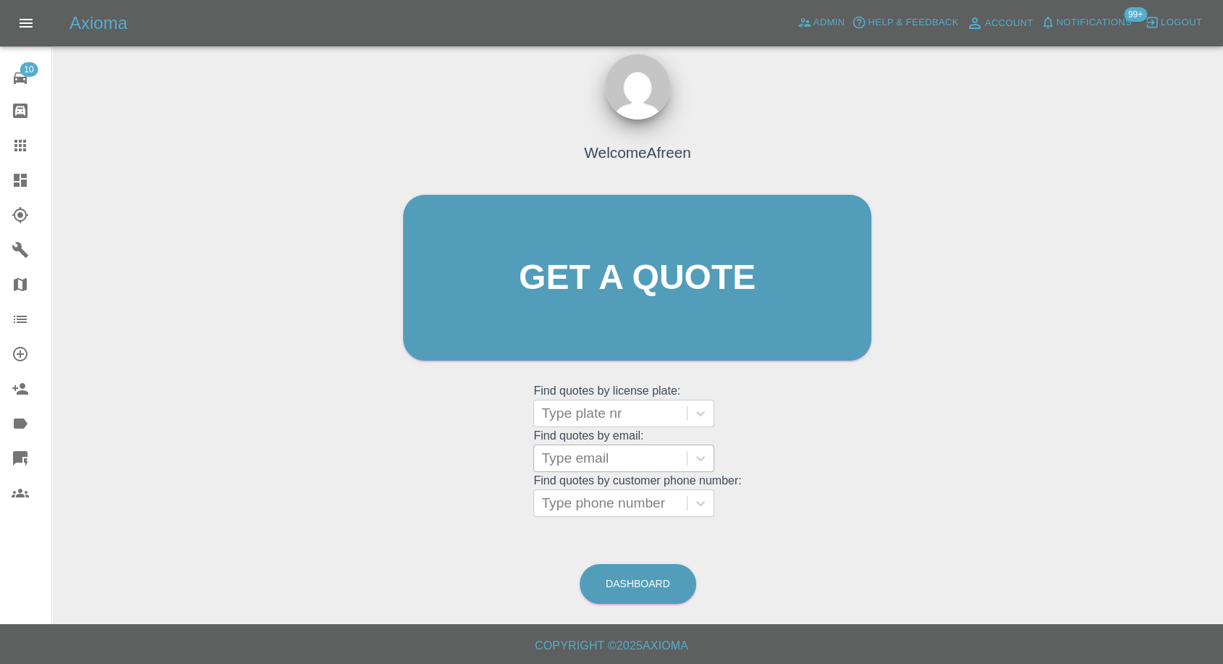
click at [605, 460] on div at bounding box center [611, 458] width 138 height 20
paste input ""[EMAIL_ADDRESS][DOMAIN_NAME]" <undefined>"
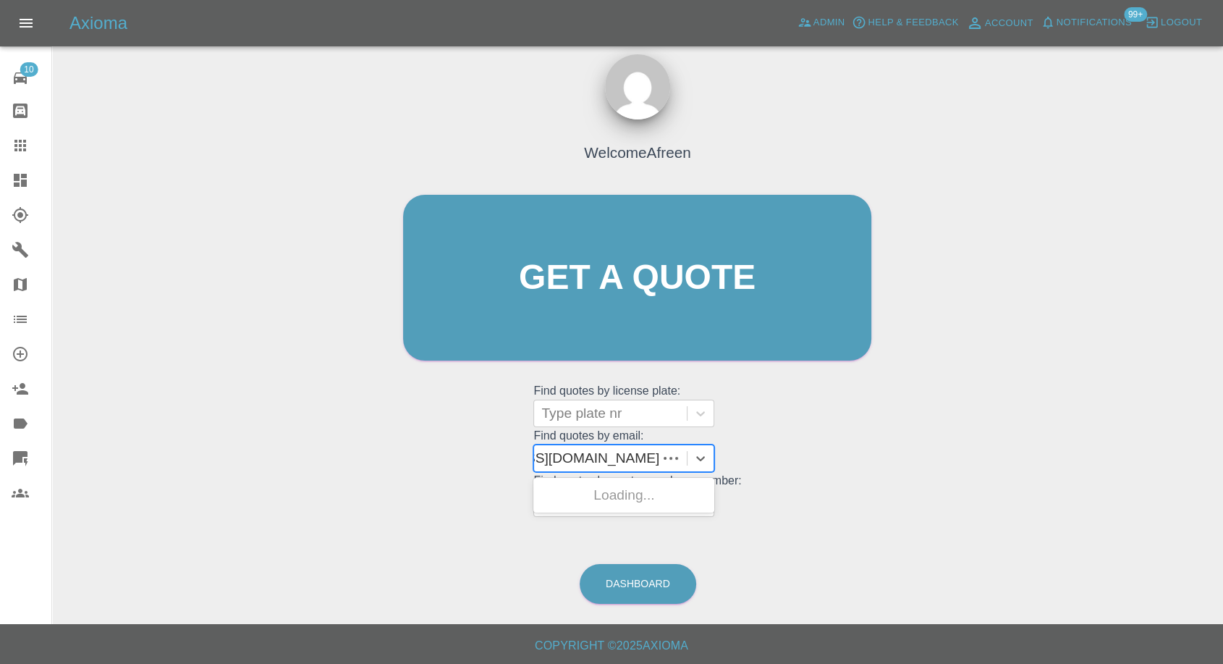
scroll to position [0, 104]
drag, startPoint x: 595, startPoint y: 454, endPoint x: 786, endPoint y: 440, distance: 191.6
click at [799, 455] on div "Welcome Afreen Get a quote Get a quote Find quotes by license plate: Type plate…" at bounding box center [637, 305] width 499 height 437
type input "[EMAIL_ADDRESS][DOMAIN_NAME]"
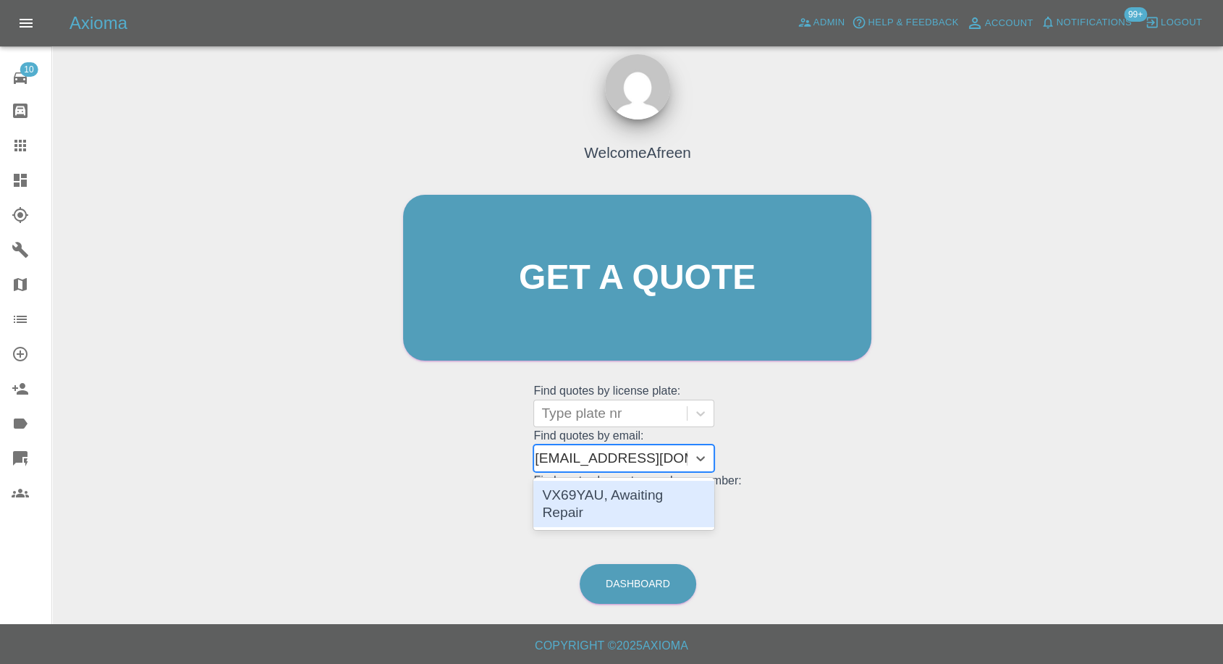
click at [612, 505] on div "VX69YAU, Awaiting Repair" at bounding box center [624, 504] width 181 height 46
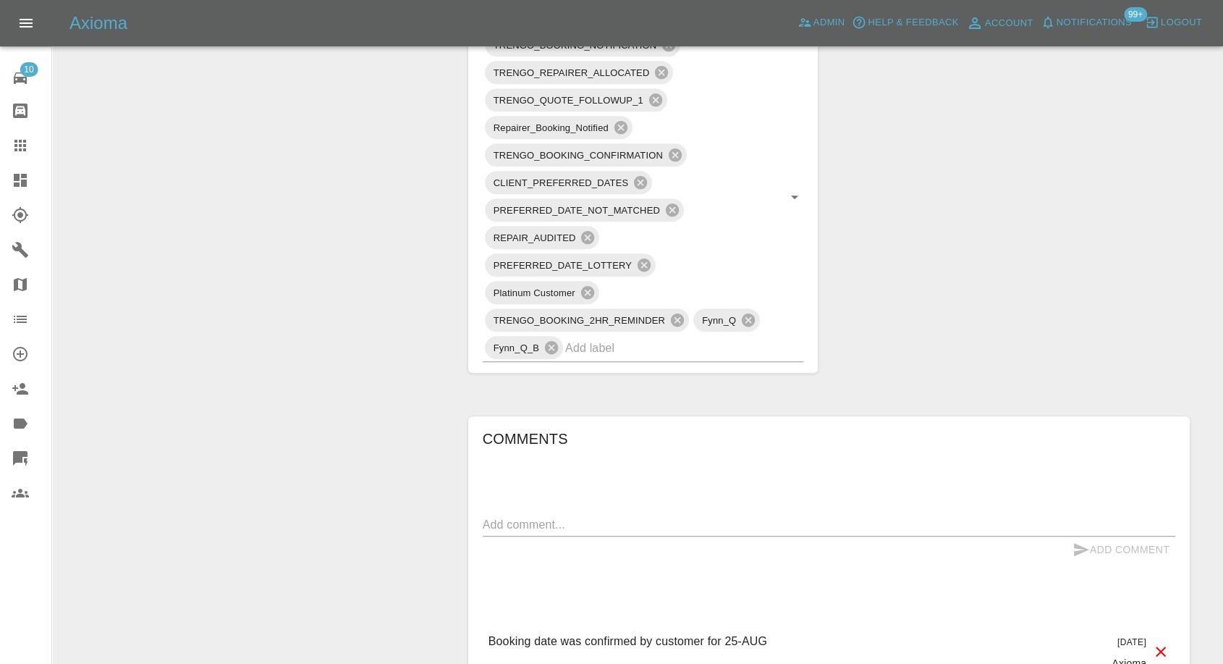
scroll to position [1206, 0]
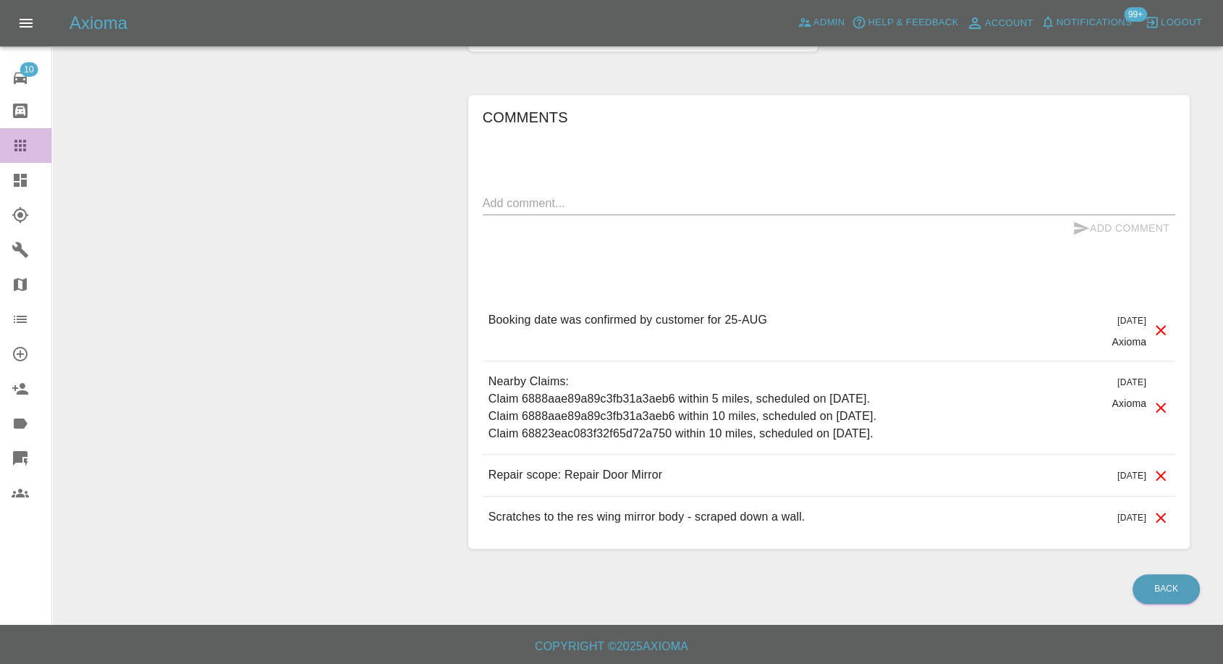
click at [28, 141] on icon at bounding box center [20, 145] width 17 height 17
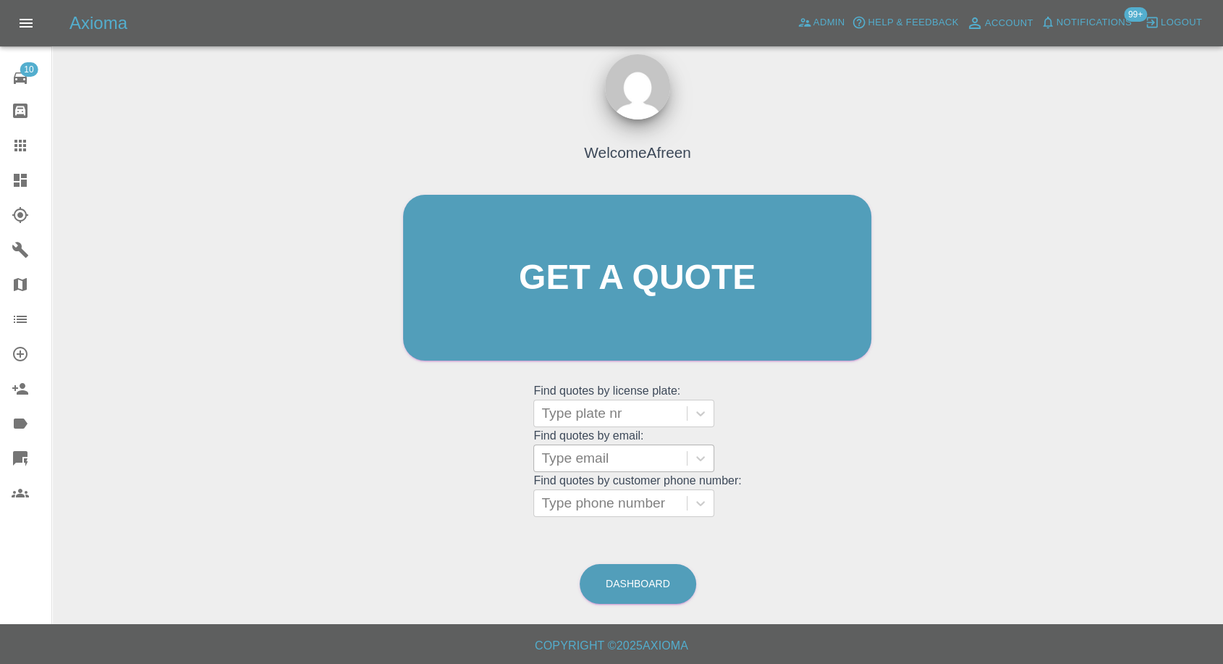
click at [570, 455] on div at bounding box center [611, 458] width 138 height 20
paste input ""[EMAIL_ADDRESS][DOMAIN_NAME]" <undefined>"
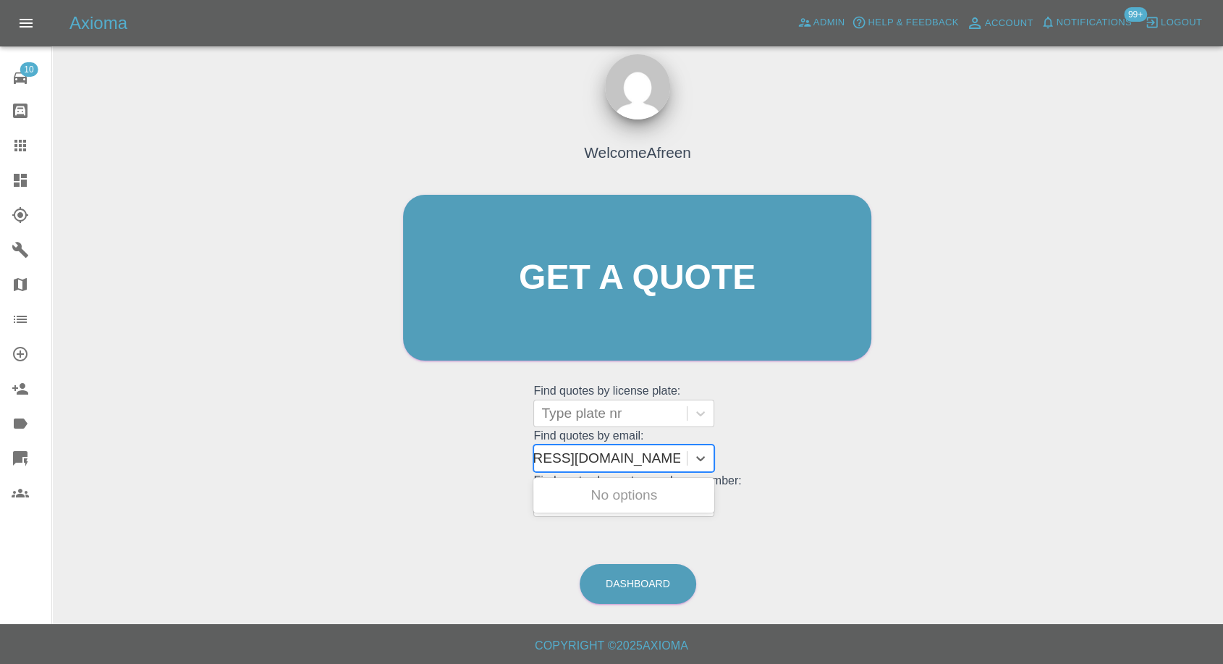
scroll to position [0, 88]
drag, startPoint x: 595, startPoint y: 455, endPoint x: 747, endPoint y: 451, distance: 152.1
click at [747, 451] on div "Welcome Afreen Get a quote Get a quote Find quotes by license plate: Type plate…" at bounding box center [637, 305] width 499 height 437
type input "[EMAIL_ADDRESS][DOMAIN_NAME]"
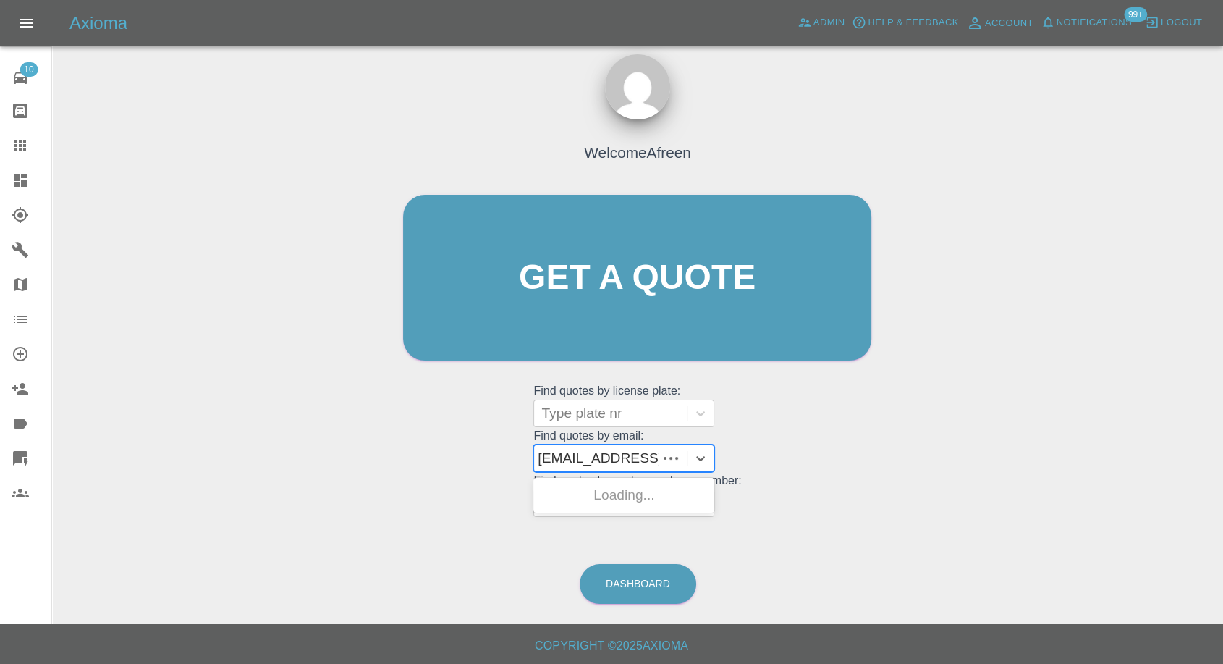
scroll to position [0, 0]
click at [660, 498] on div "DF73YNT, Awaiting Repair" at bounding box center [624, 504] width 181 height 46
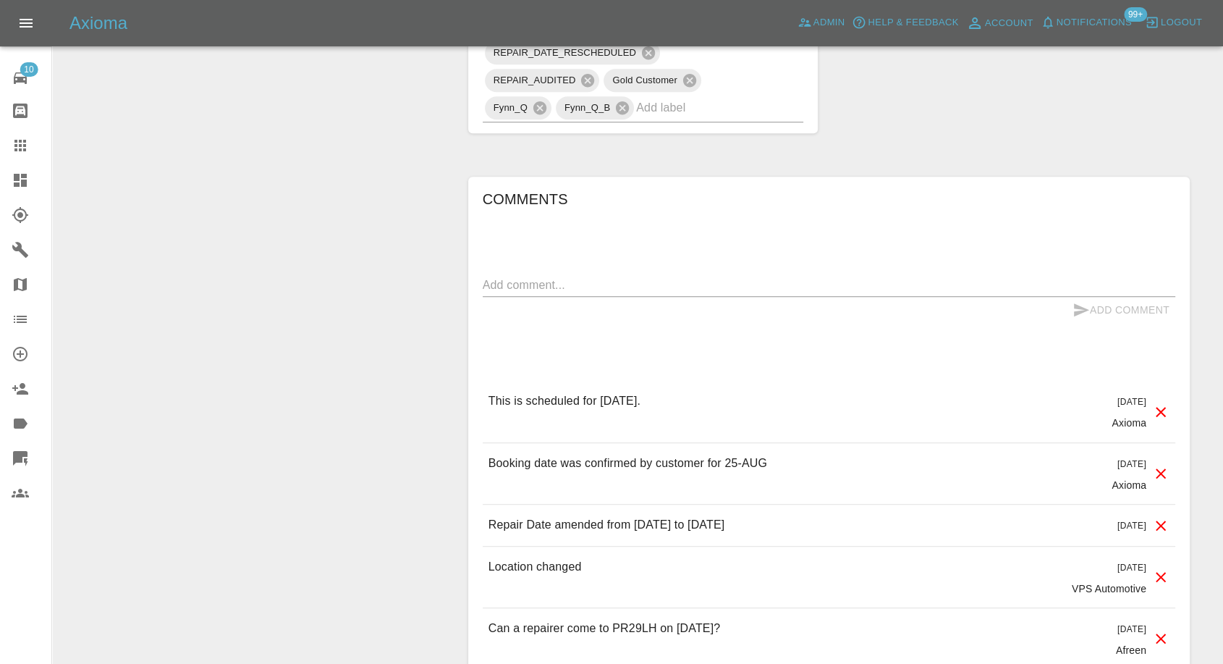
scroll to position [1126, 0]
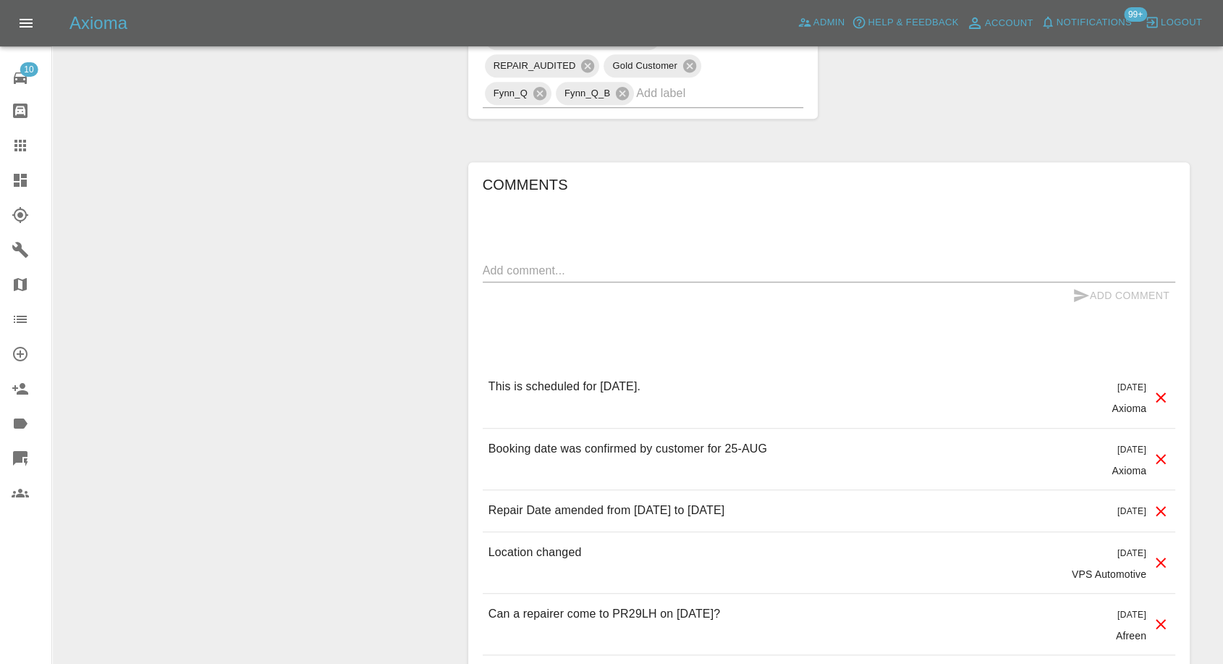
click at [16, 151] on icon at bounding box center [20, 145] width 17 height 17
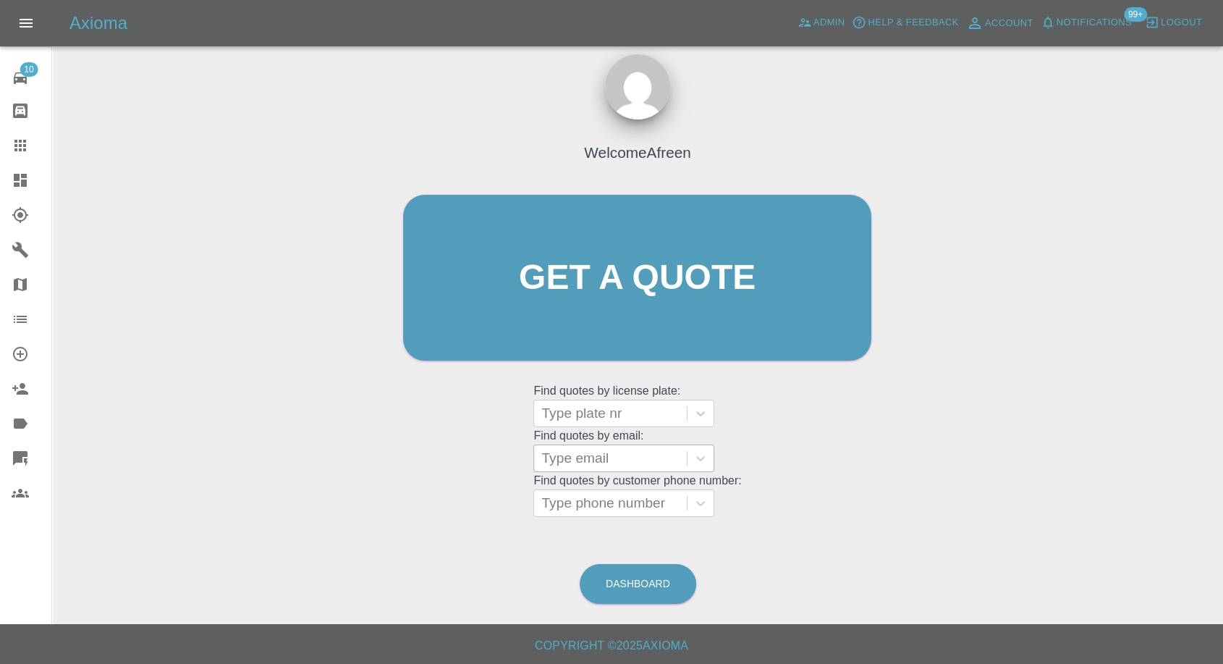
click at [559, 453] on div at bounding box center [611, 458] width 138 height 20
paste input ""[PERSON_NAME][EMAIL_ADDRESS][PERSON_NAME][DOMAIN_NAME]" <undefined>"
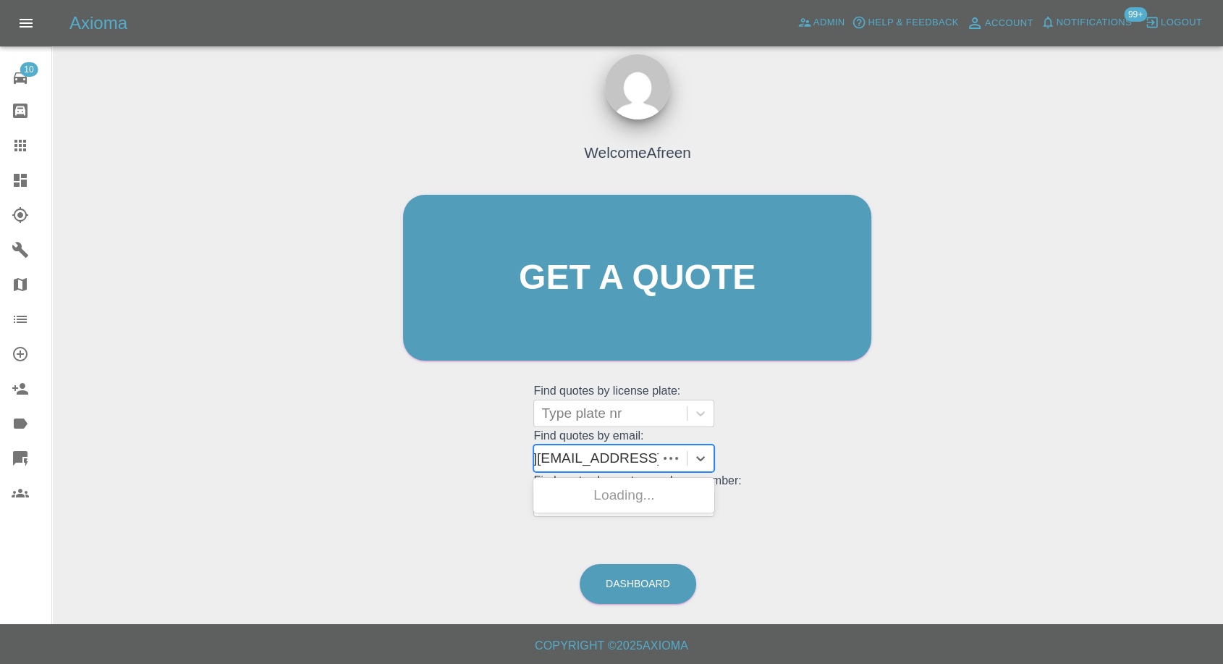
scroll to position [0, 104]
drag, startPoint x: 595, startPoint y: 458, endPoint x: 903, endPoint y: 455, distance: 307.7
click at [903, 455] on div "Welcome Afreen Get a quote Get a quote Find quotes by license plate: Type plate…" at bounding box center [638, 347] width 1148 height 520
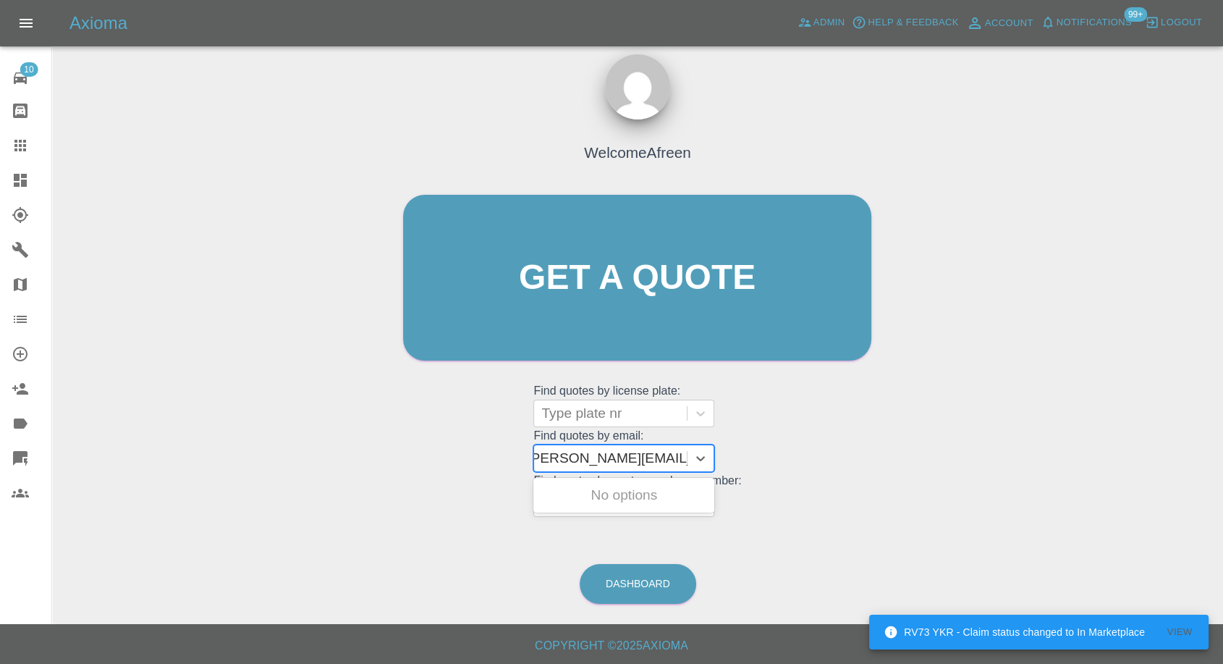
scroll to position [0, 7]
type input "[PERSON_NAME][EMAIL_ADDRESS][PERSON_NAME][DOMAIN_NAME]"
click at [667, 505] on div "DL21YVJ, Awaiting Repair" at bounding box center [624, 495] width 181 height 29
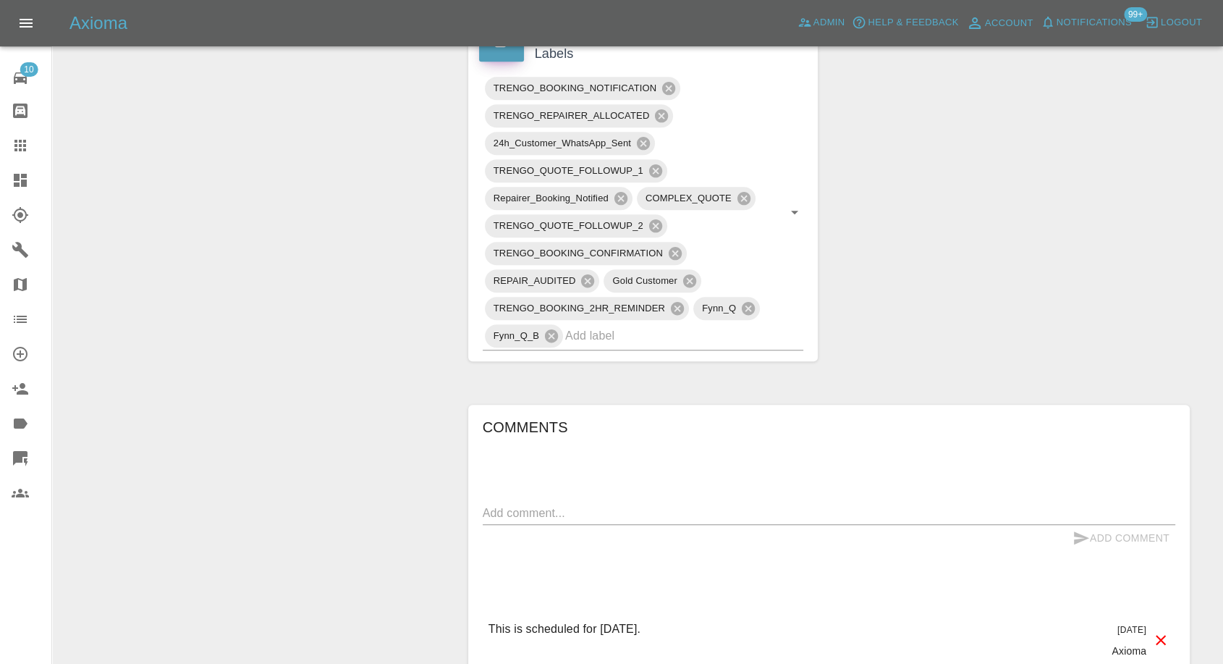
scroll to position [1126, 0]
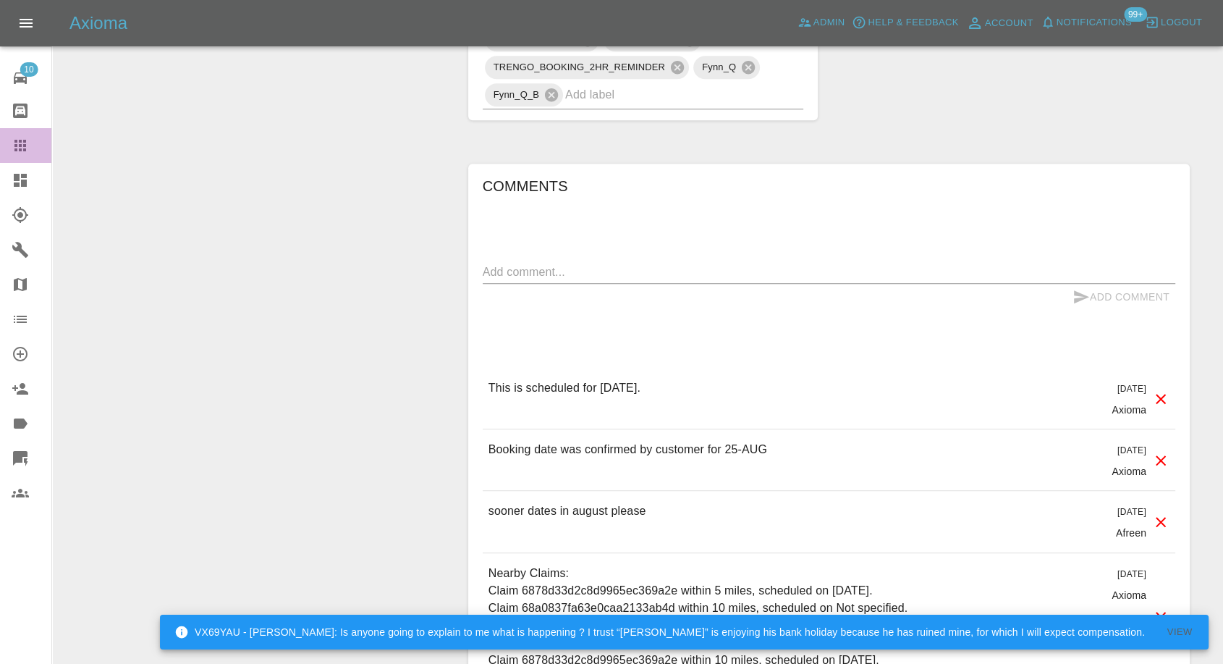
click at [17, 146] on icon at bounding box center [20, 146] width 12 height 12
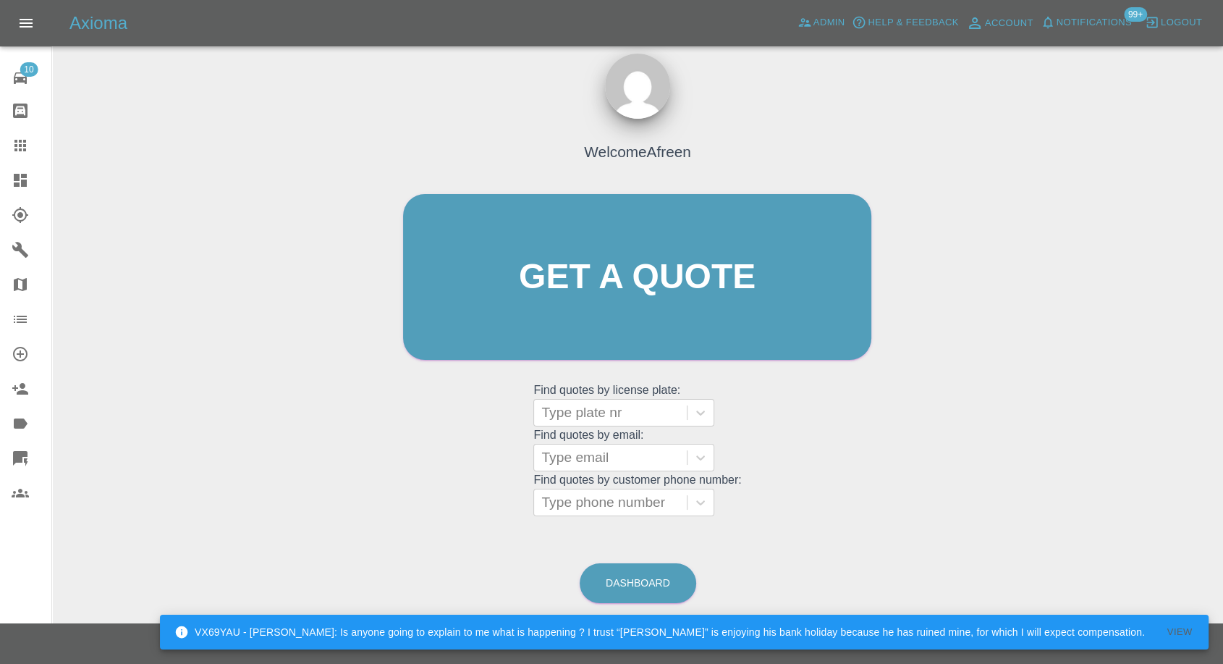
scroll to position [13, 0]
click at [608, 451] on div at bounding box center [611, 458] width 138 height 20
paste input ""[PERSON_NAME][EMAIL_ADDRESS][DOMAIN_NAME]" <undefined>"
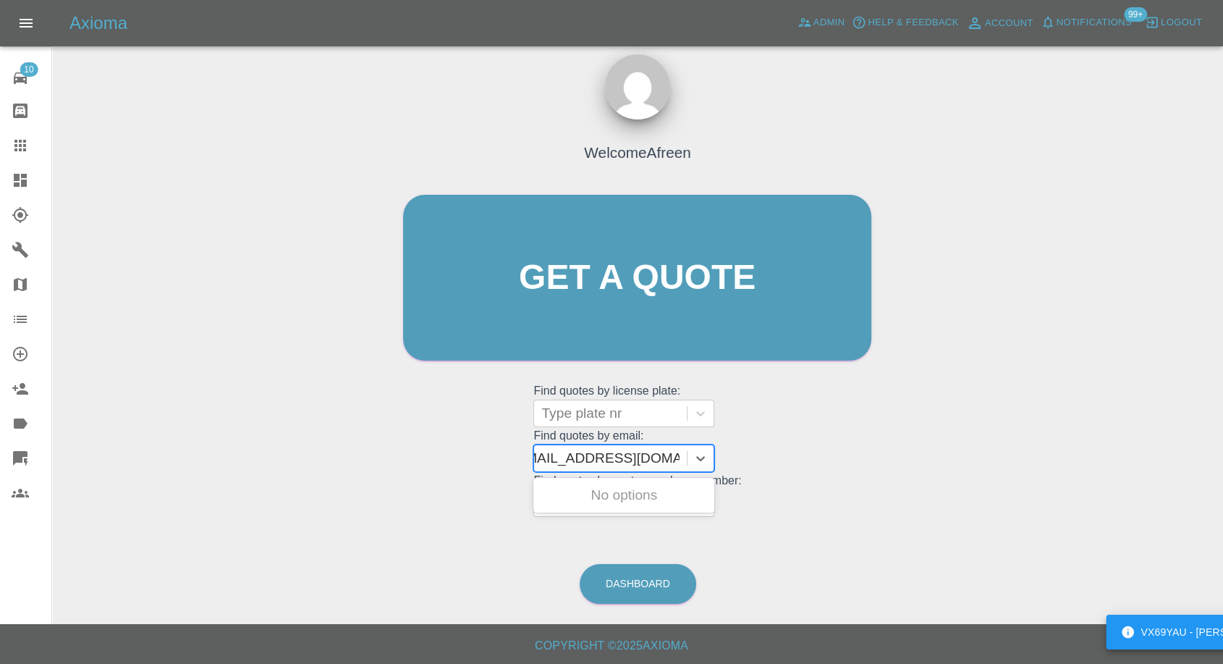
scroll to position [0, 138]
drag, startPoint x: 596, startPoint y: 458, endPoint x: 751, endPoint y: 446, distance: 155.4
click at [751, 446] on div "Welcome Afreen Get a quote Get a quote Find quotes by license plate: Type plate…" at bounding box center [637, 305] width 499 height 437
type input "[PERSON_NAME][EMAIL_ADDRESS][DOMAIN_NAME]"
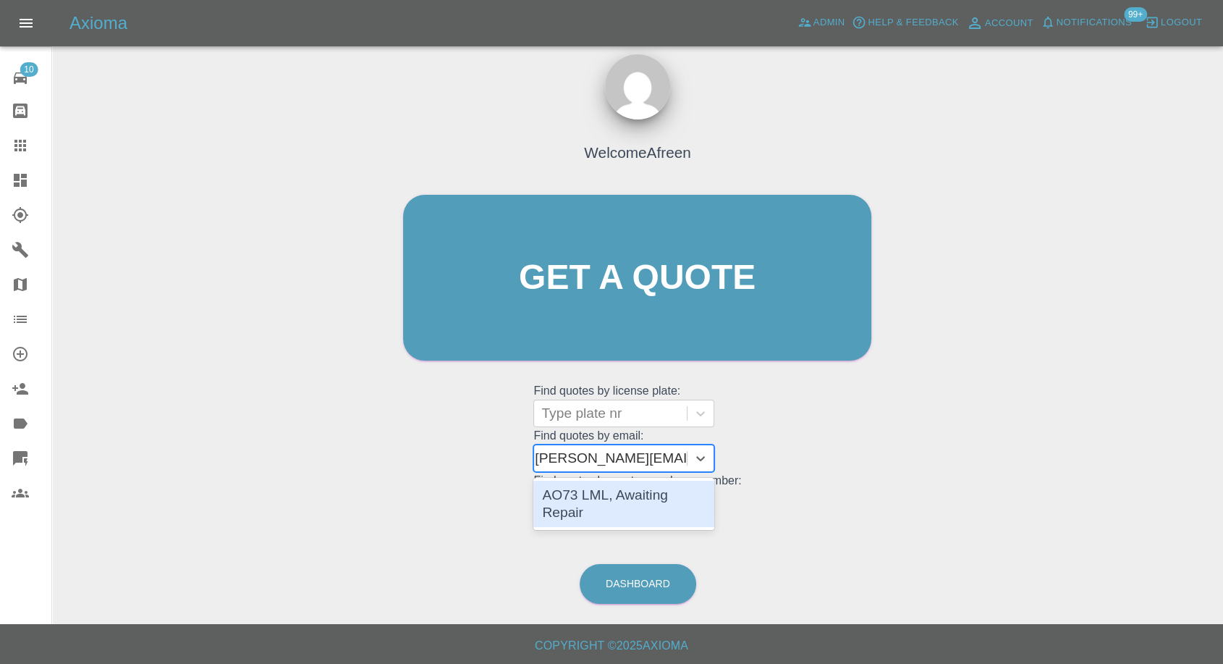
click at [677, 502] on div "AO73 LML, Awaiting Repair" at bounding box center [624, 504] width 181 height 46
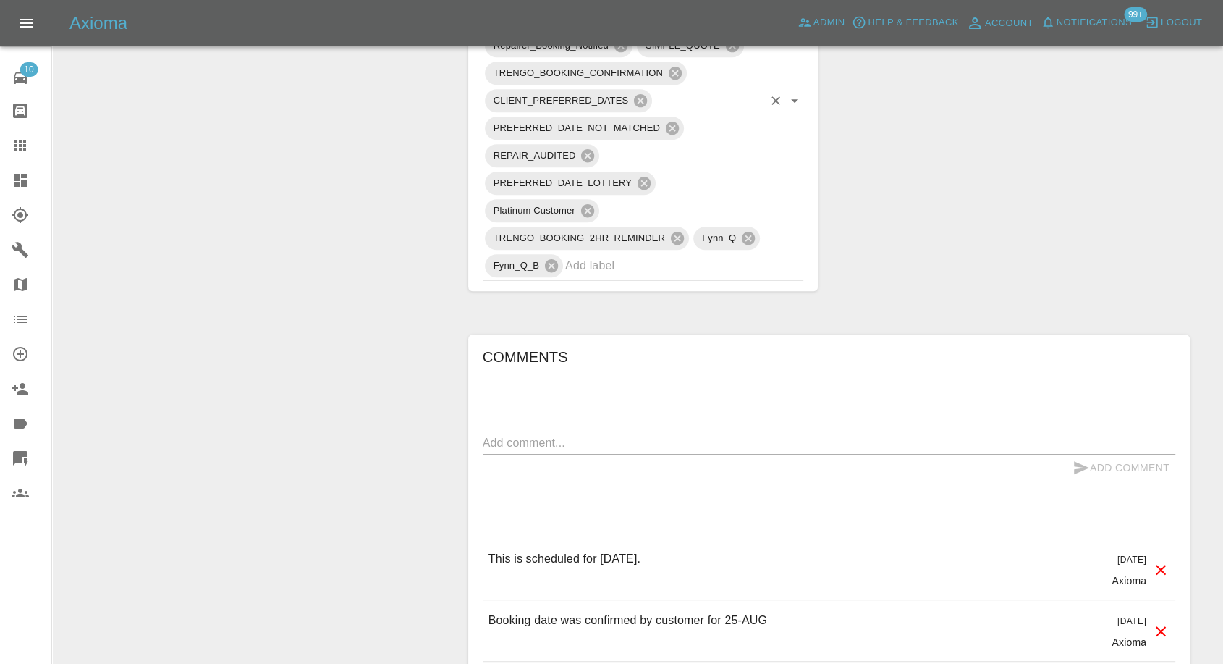
scroll to position [1206, 0]
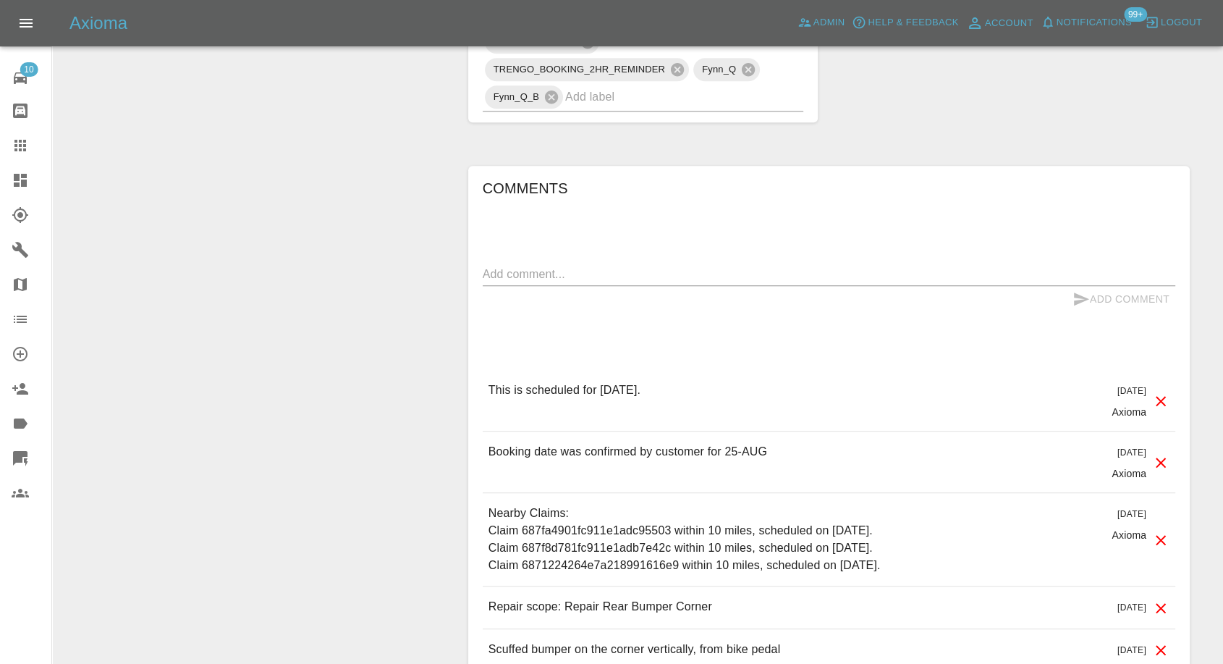
click at [24, 143] on icon at bounding box center [20, 145] width 17 height 17
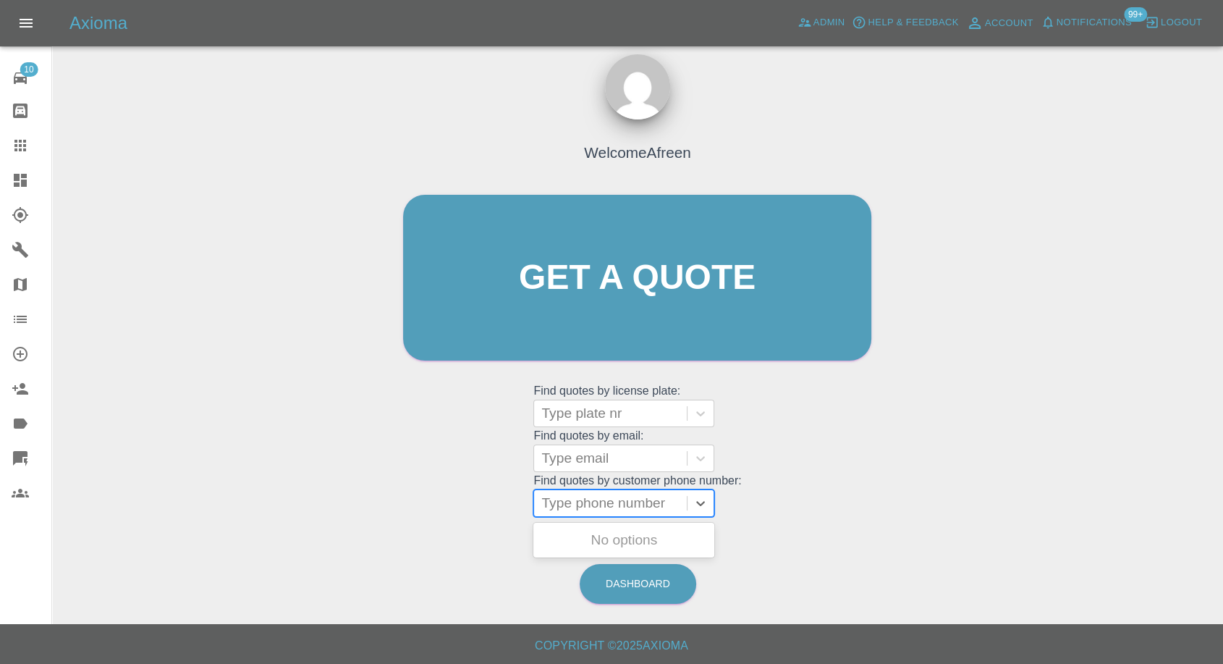
click at [612, 493] on div at bounding box center [611, 503] width 138 height 20
paste input ""[EMAIL_ADDRESS][DOMAIN_NAME]" <undefined>"
type input ""[EMAIL_ADDRESS][DOMAIN_NAME]" <undefined>"
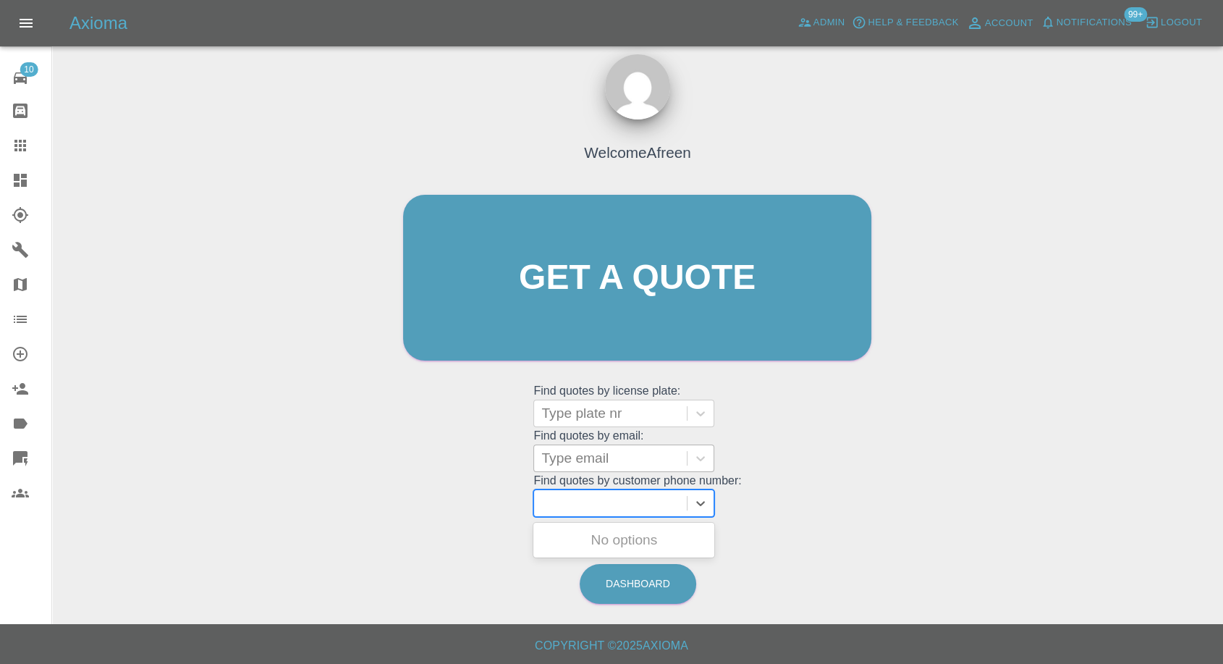
click at [591, 469] on div "Type email" at bounding box center [610, 458] width 153 height 26
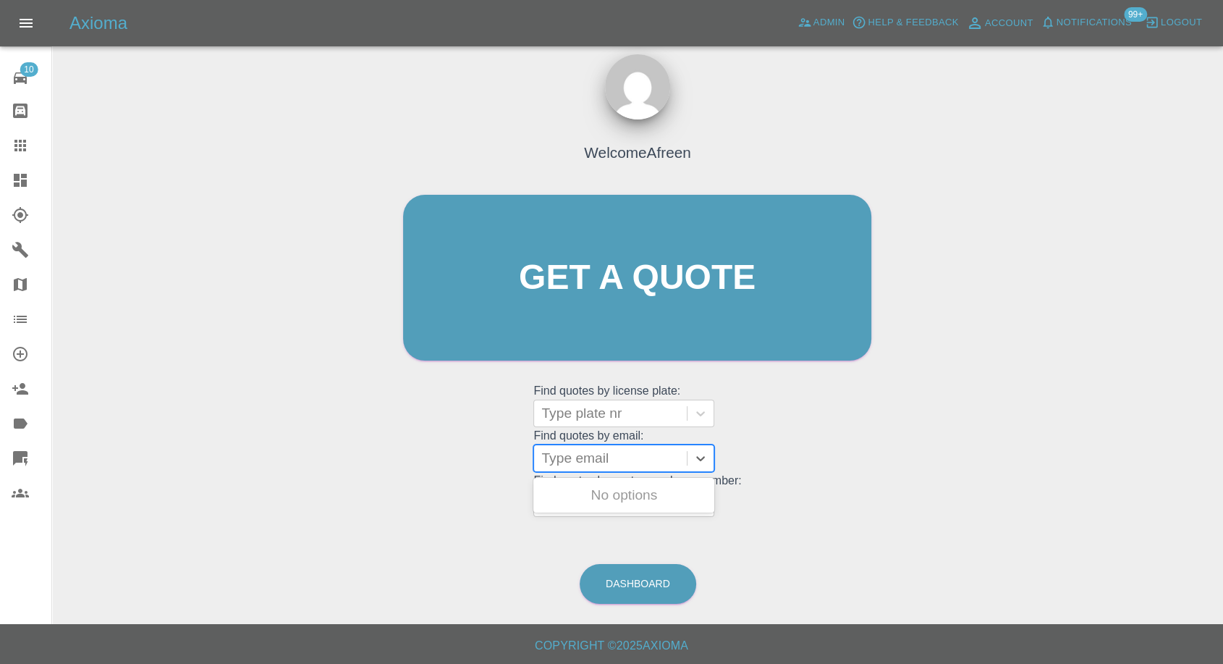
paste input ""[EMAIL_ADDRESS][DOMAIN_NAME]" <undefined>"
drag, startPoint x: 595, startPoint y: 455, endPoint x: 880, endPoint y: 440, distance: 285.6
click at [880, 440] on div "Welcome Afreen Get a quote Get a quote Find quotes by license plate: Type plate…" at bounding box center [637, 305] width 499 height 437
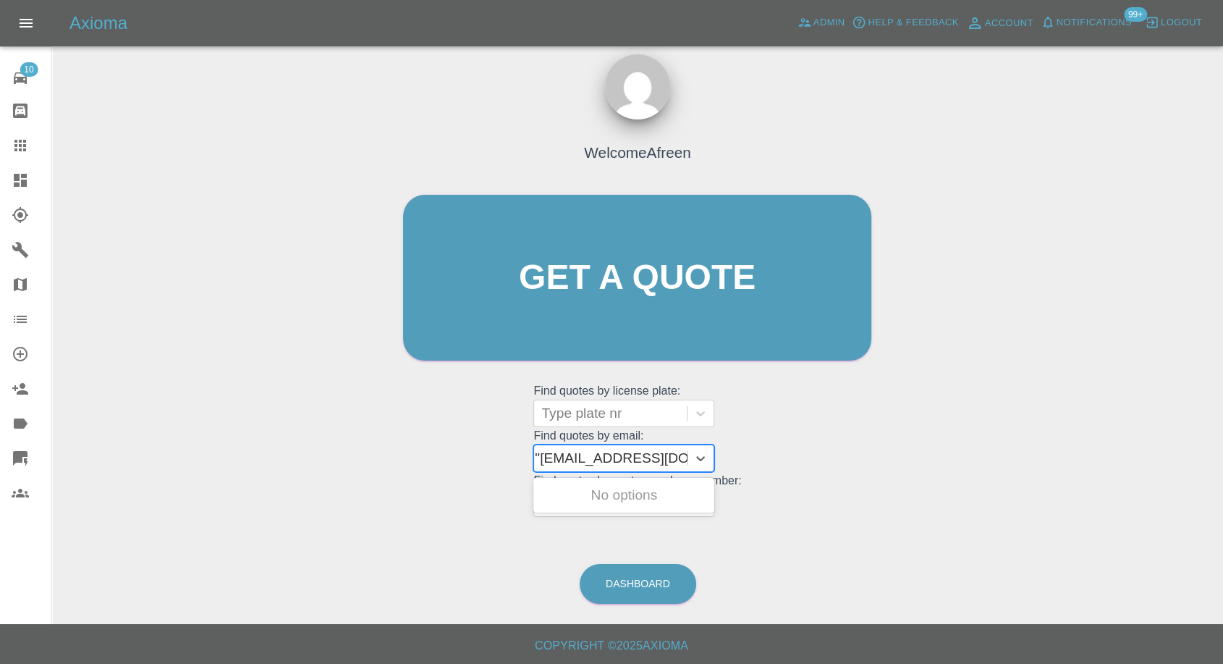
type input "[PERSON_NAME][EMAIL_ADDRESS][DOMAIN_NAME]"
click at [659, 494] on div "GJ24ZXN, Awaiting Repair" at bounding box center [624, 504] width 181 height 46
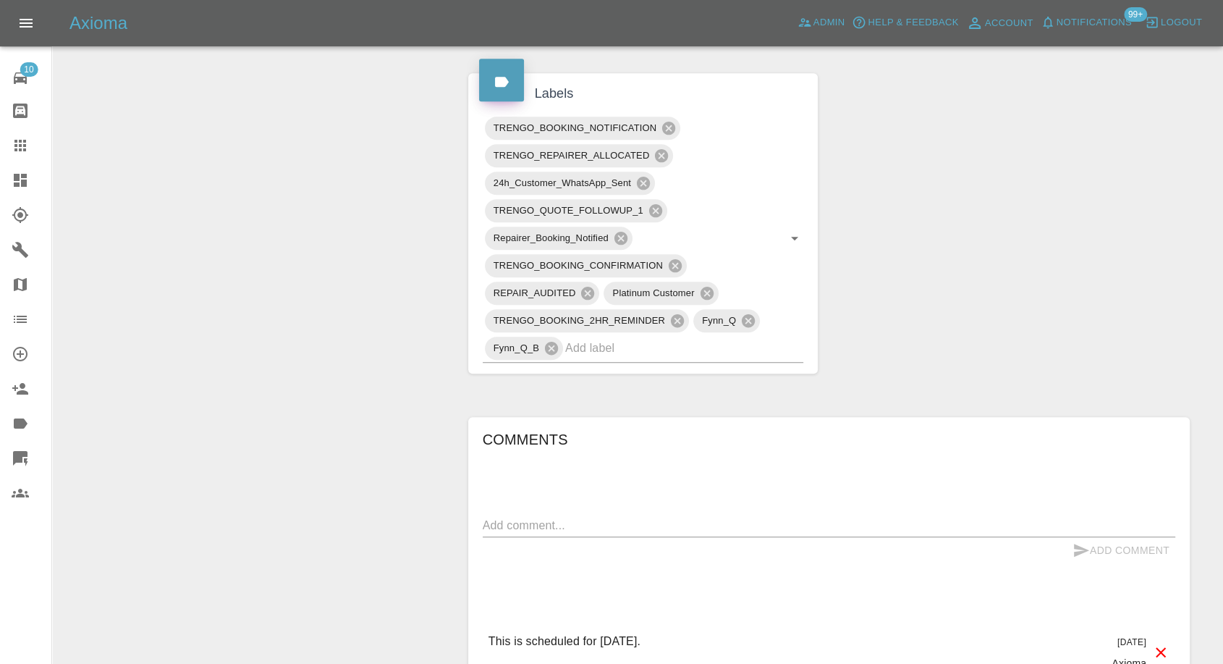
scroll to position [1045, 0]
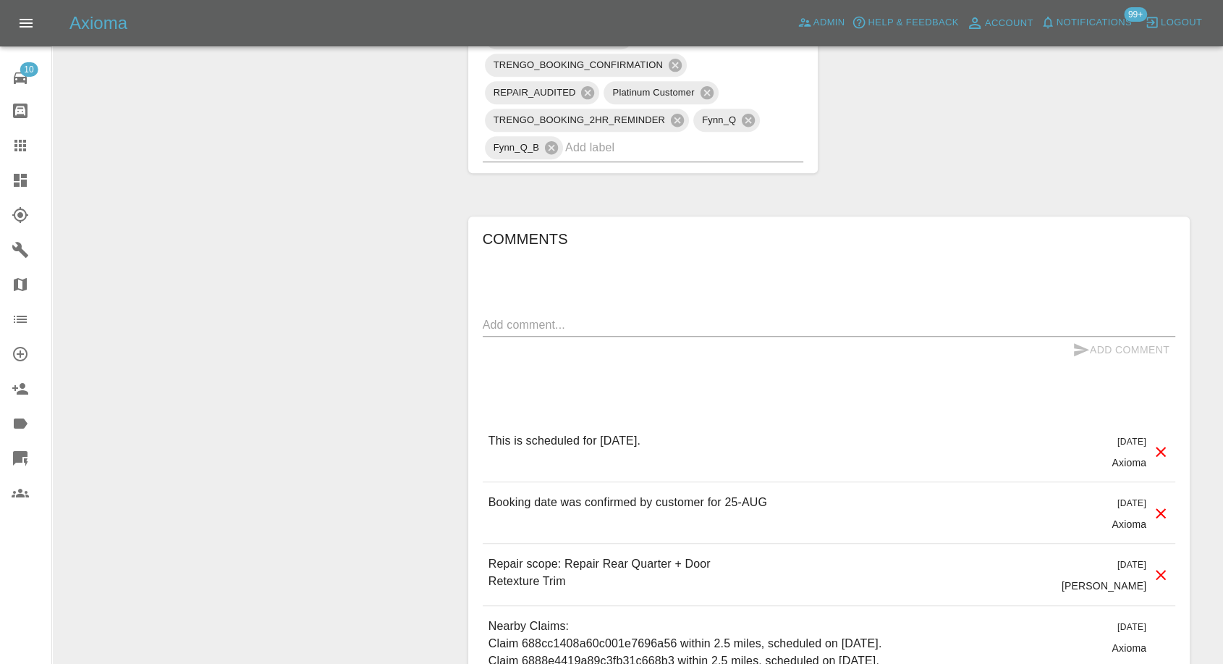
click at [22, 140] on icon at bounding box center [20, 145] width 17 height 17
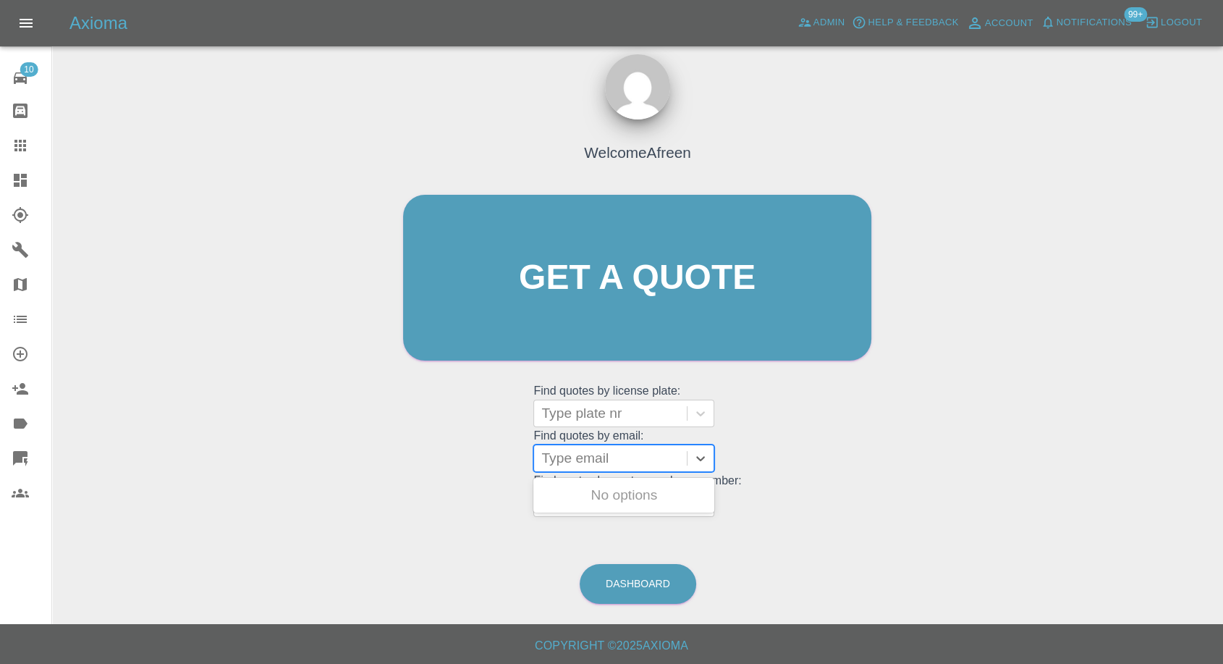
click at [586, 447] on div "Type email" at bounding box center [610, 458] width 153 height 26
paste input "[EMAIL_ADDRESS][DOMAIN_NAME]"
type input "[EMAIL_ADDRESS][DOMAIN_NAME]"
click at [650, 500] on div "AUDI A4, Awaiting Repair" at bounding box center [624, 495] width 181 height 29
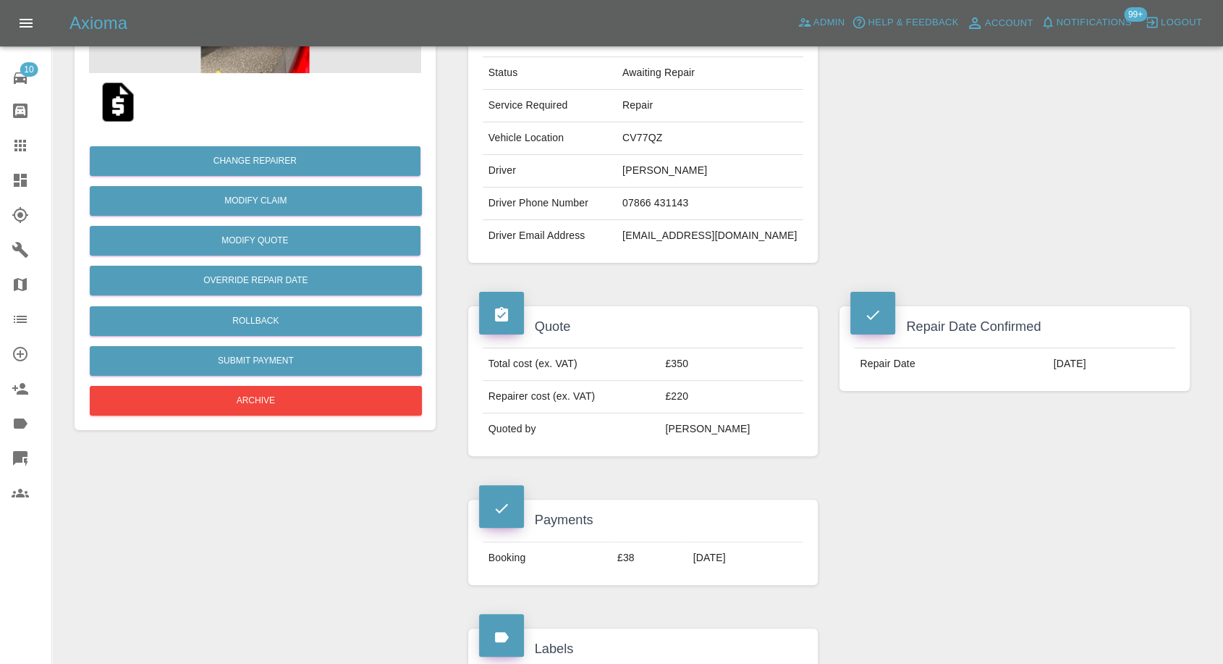
scroll to position [241, 0]
